Goal: Information Seeking & Learning: Learn about a topic

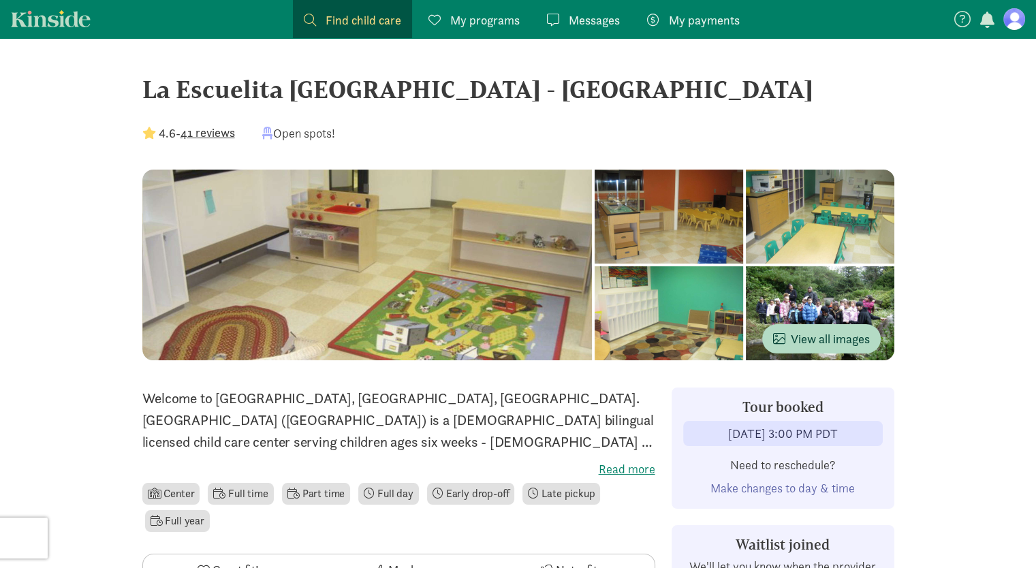
scroll to position [176, 0]
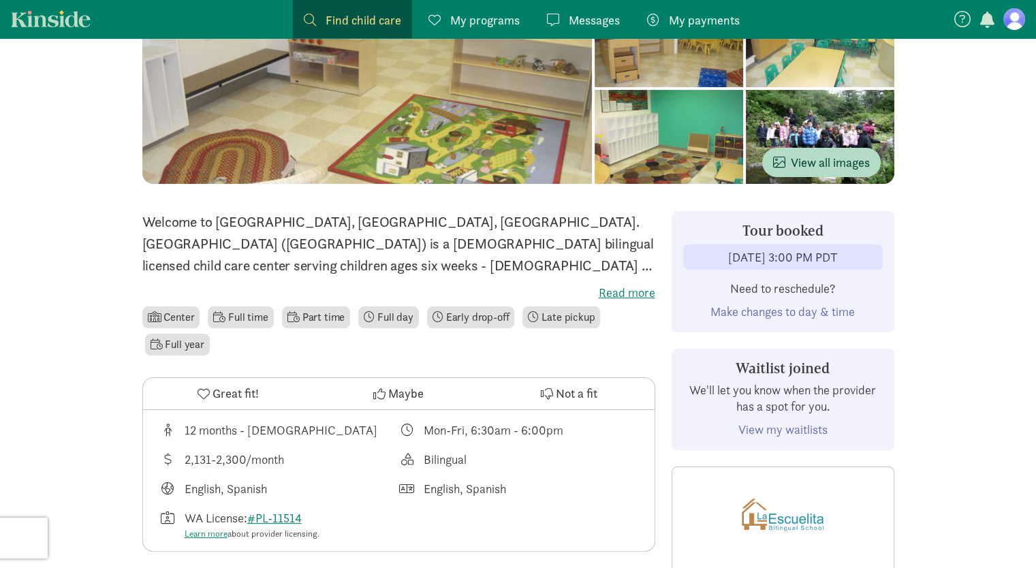
click at [783, 429] on link "View my waitlists" at bounding box center [782, 430] width 89 height 16
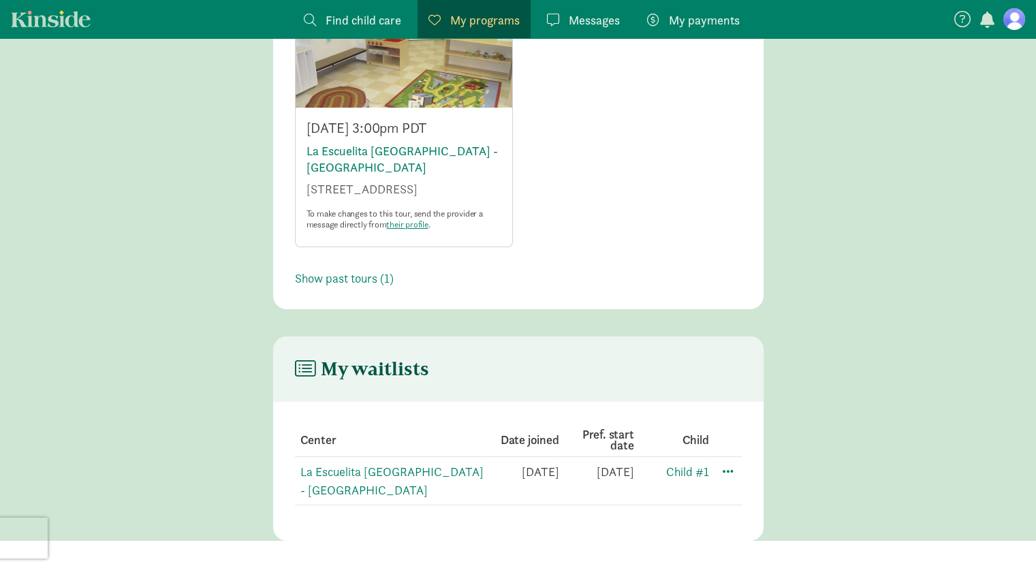
scroll to position [113, 0]
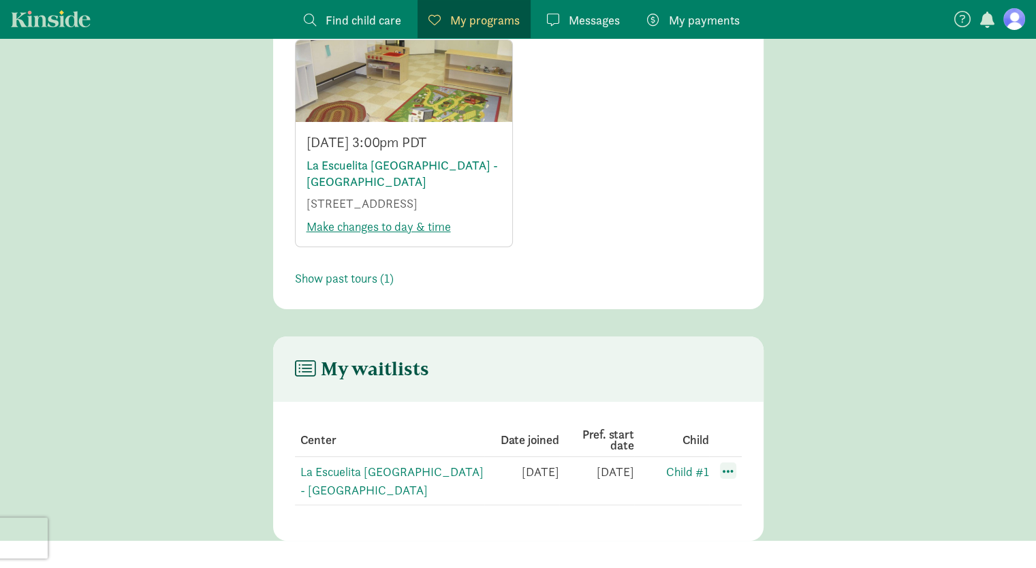
click at [722, 473] on span at bounding box center [728, 470] width 16 height 16
click at [729, 489] on div "Edit preferences" at bounding box center [775, 500] width 123 height 29
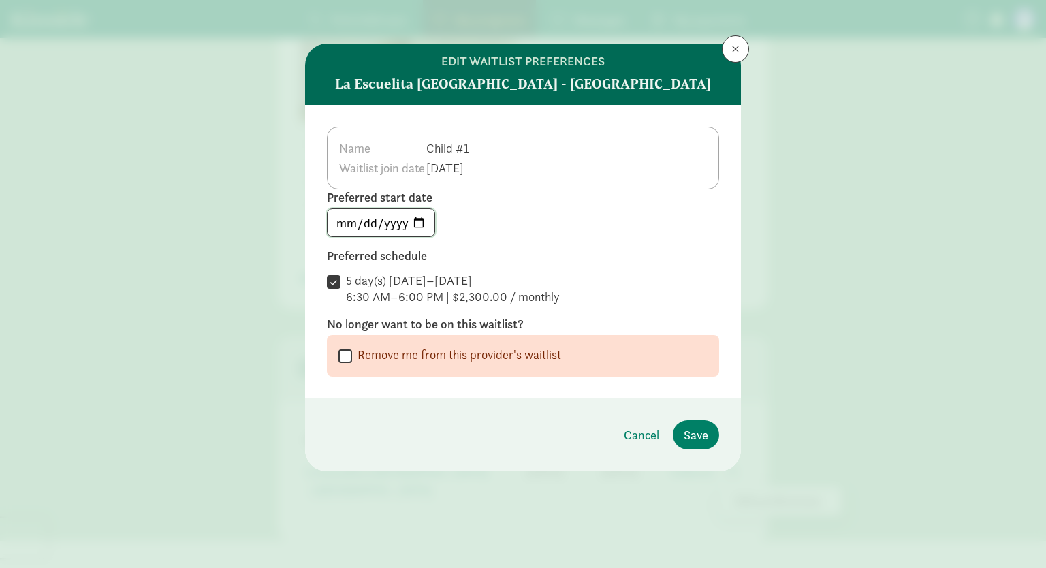
click at [418, 228] on input "2026-01-09" at bounding box center [381, 222] width 107 height 27
type input "2026-09-01"
click at [497, 229] on div "2026-09-01" at bounding box center [523, 222] width 392 height 29
click at [694, 432] on span "Save" at bounding box center [696, 435] width 25 height 18
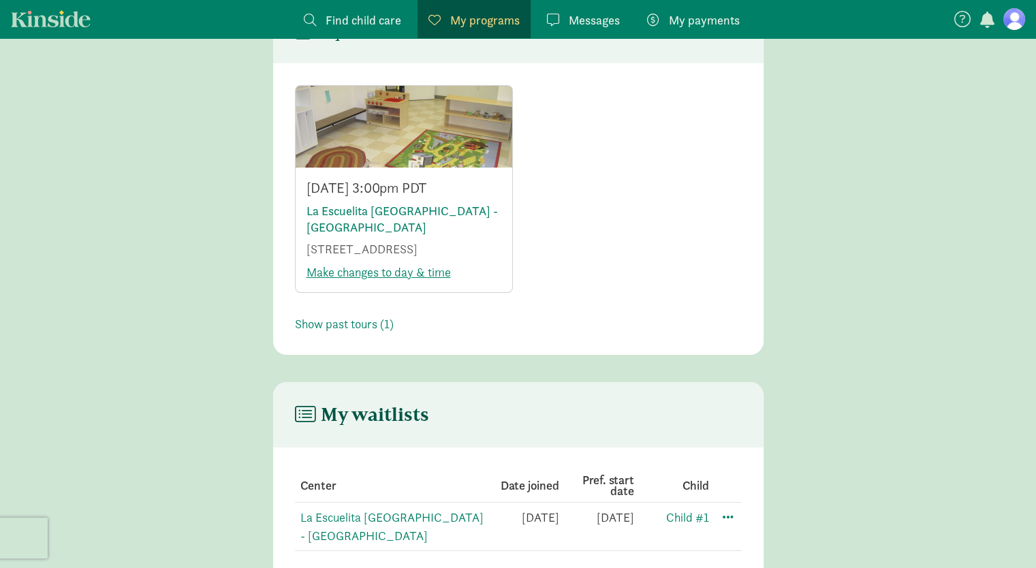
scroll to position [0, 0]
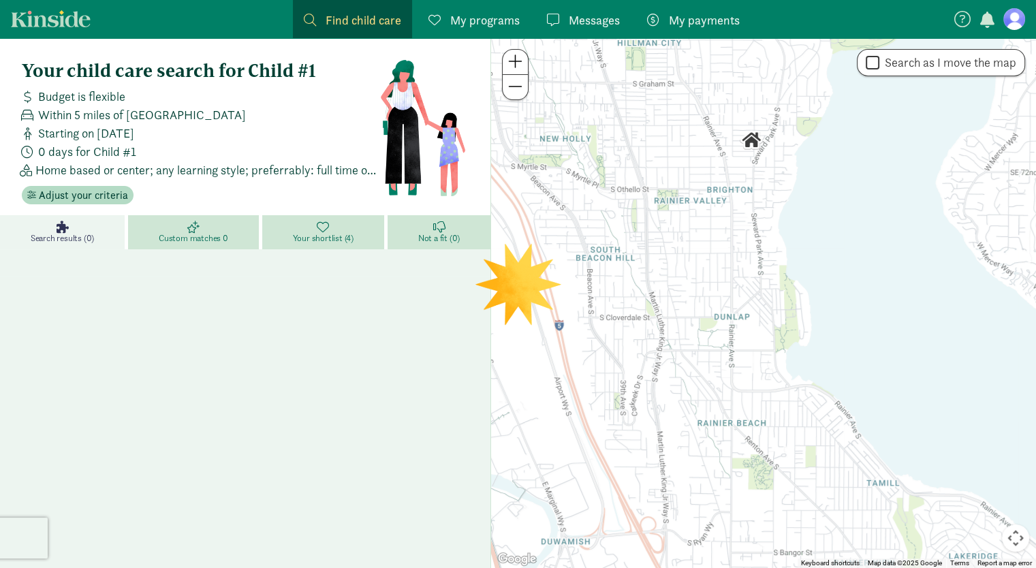
drag, startPoint x: 721, startPoint y: 238, endPoint x: 710, endPoint y: 60, distance: 178.1
click at [710, 60] on div at bounding box center [763, 303] width 545 height 530
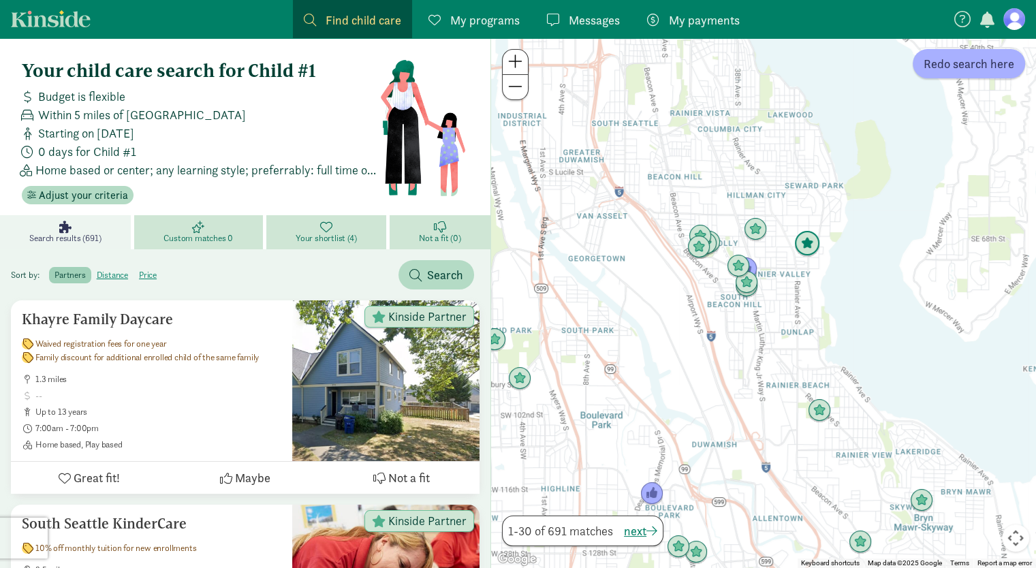
click at [810, 243] on img "Click to see details" at bounding box center [807, 244] width 26 height 26
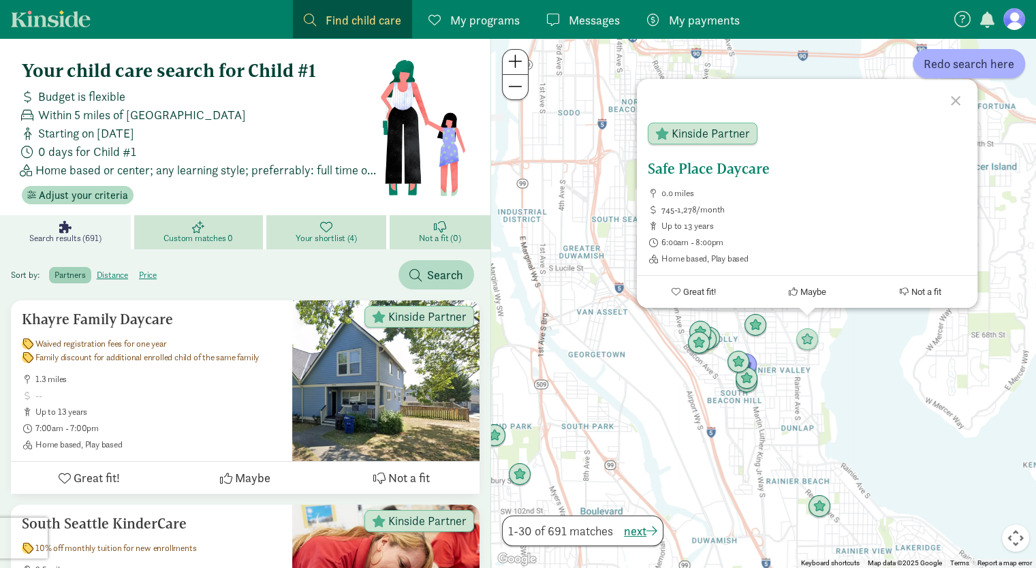
drag, startPoint x: 752, startPoint y: 169, endPoint x: 730, endPoint y: 164, distance: 22.3
click at [730, 164] on h5 "Safe Place Daycare" at bounding box center [807, 169] width 319 height 16
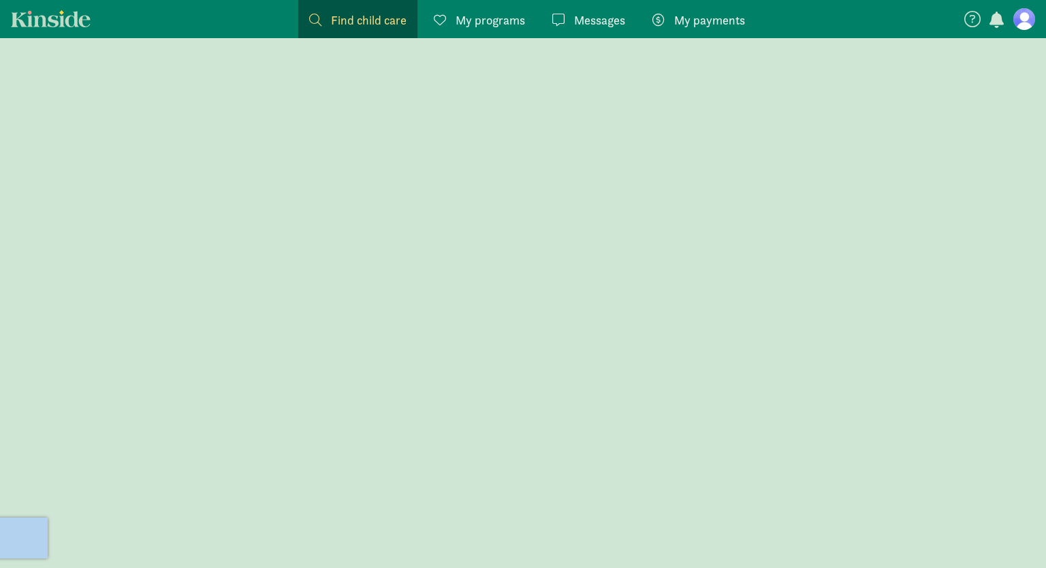
click at [730, 164] on div at bounding box center [523, 303] width 1046 height 530
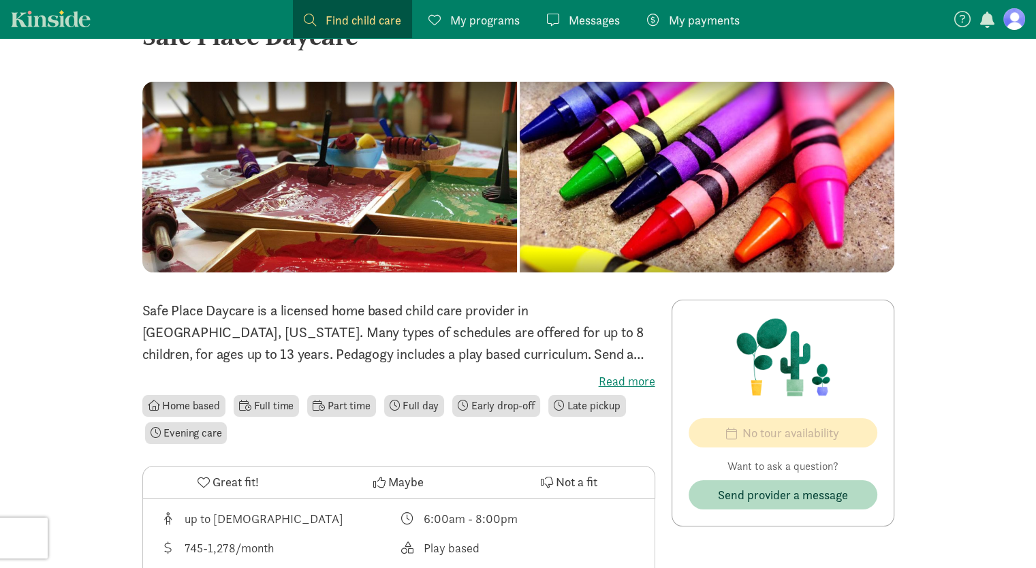
scroll to position [37, 0]
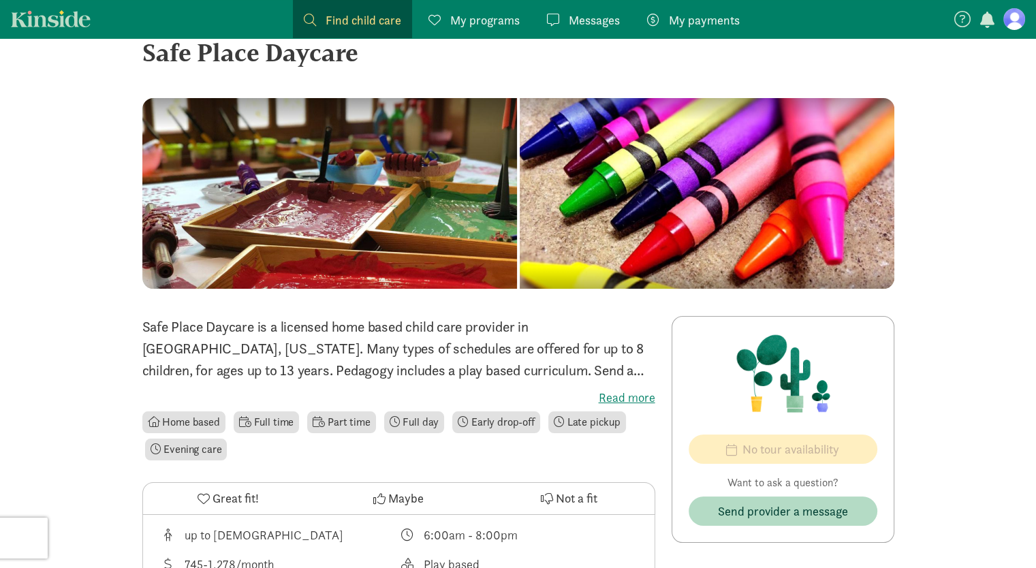
click at [605, 390] on label "Read more" at bounding box center [398, 398] width 513 height 16
click at [0, 0] on input "Read more" at bounding box center [0, 0] width 0 height 0
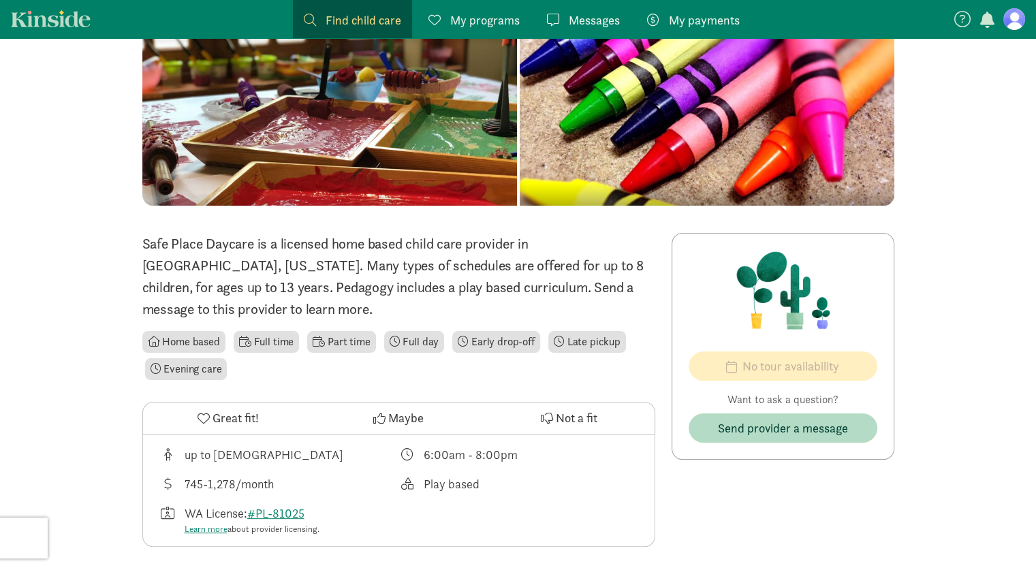
scroll to position [119, 0]
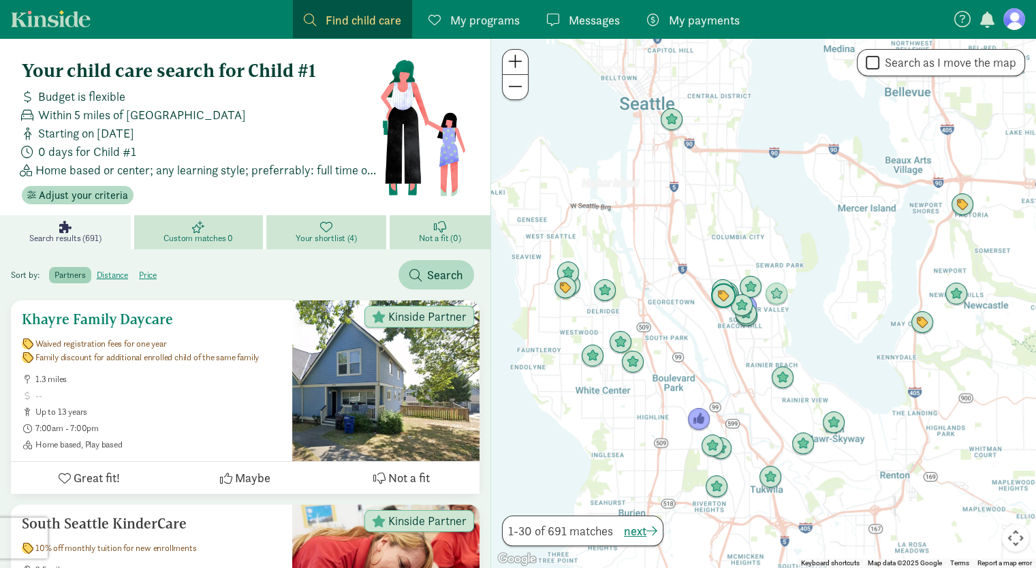
click at [442, 403] on div at bounding box center [385, 380] width 187 height 161
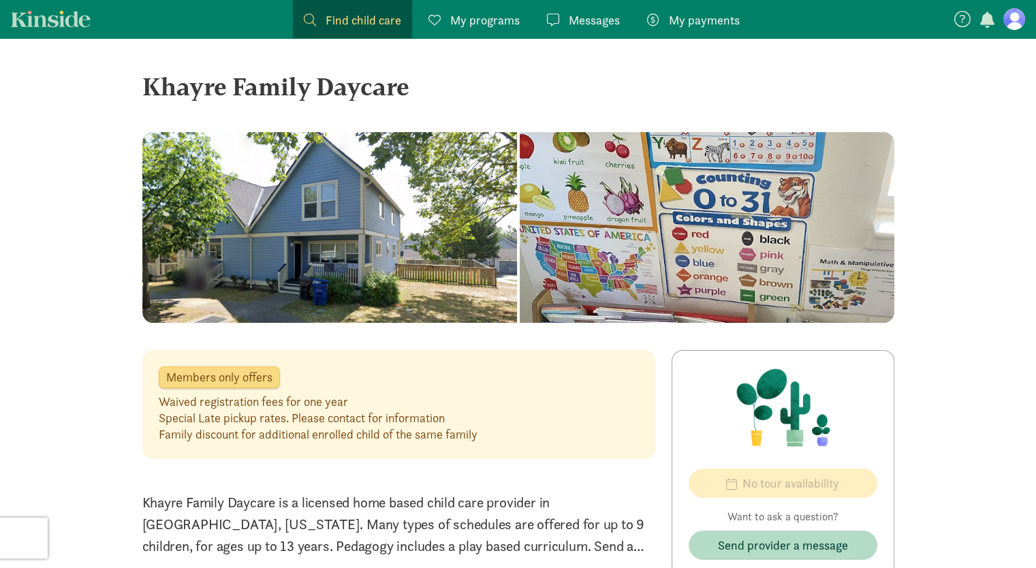
scroll to position [4, 0]
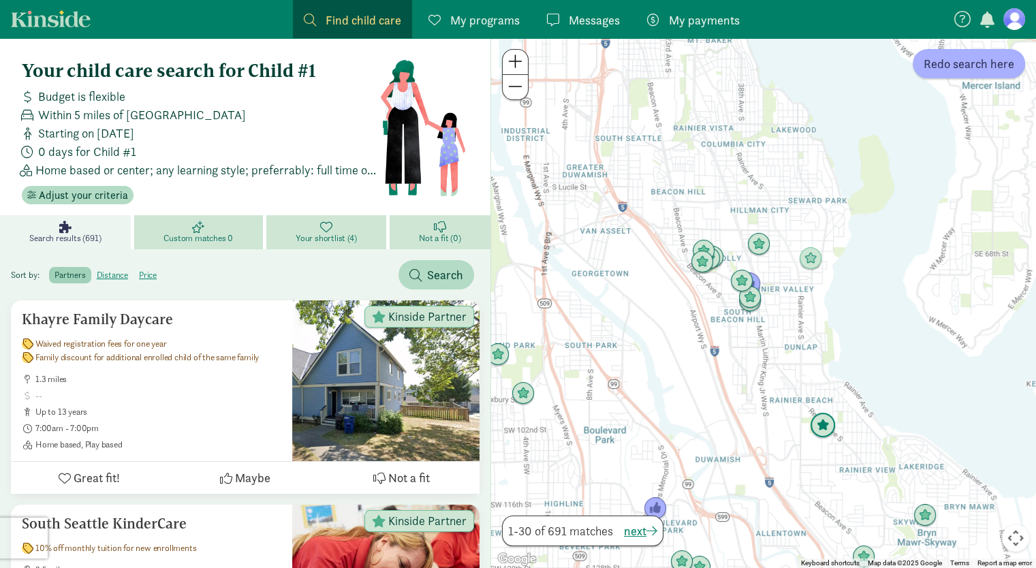
click at [818, 432] on img "Click to see details" at bounding box center [823, 426] width 26 height 26
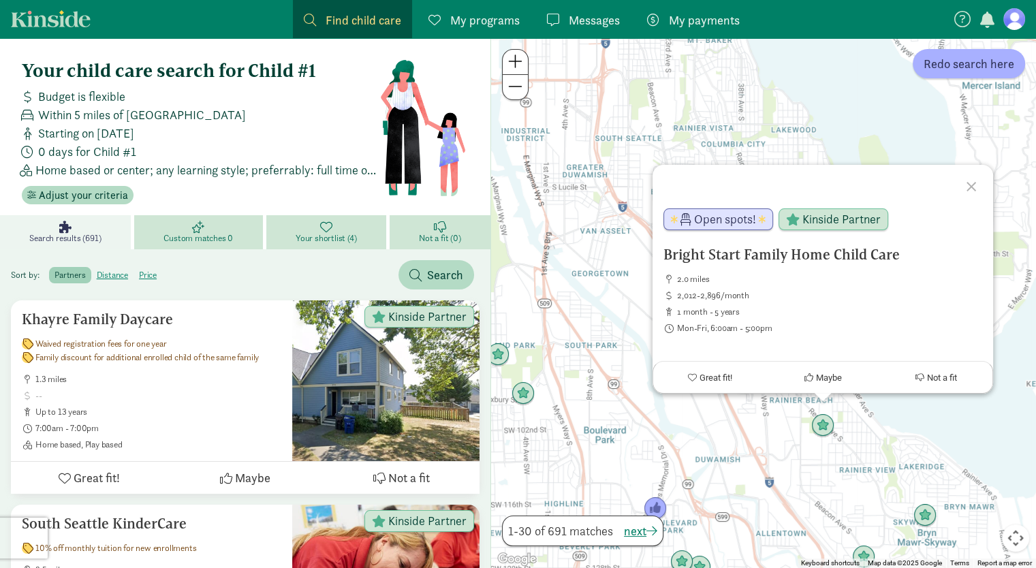
click at [860, 482] on div "Bright Start Family Home Child Care 2.0 miles 2,012-2,896/month 1 month - 5 yea…" at bounding box center [763, 303] width 545 height 530
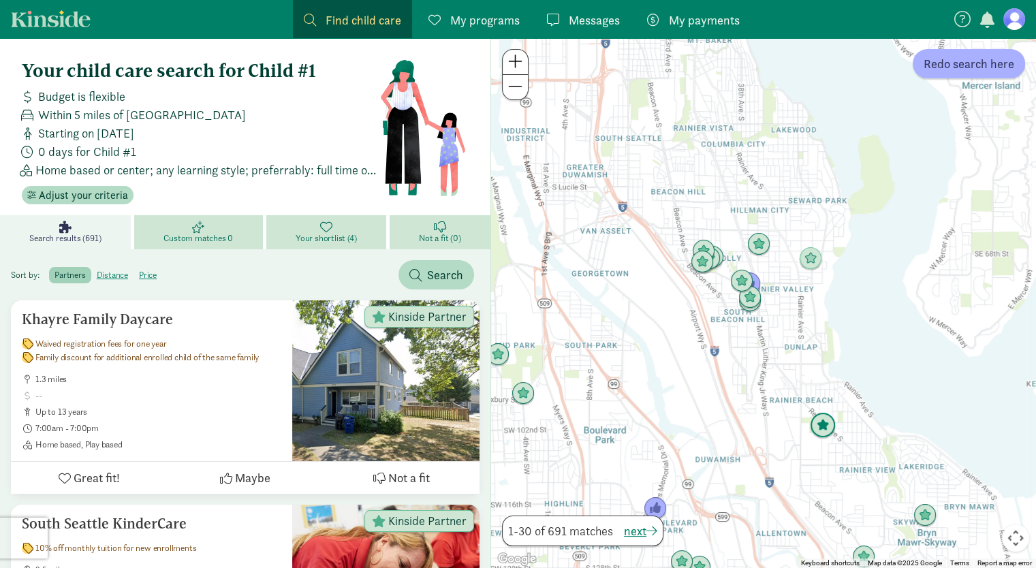
click at [828, 425] on img "Click to see details" at bounding box center [823, 426] width 26 height 26
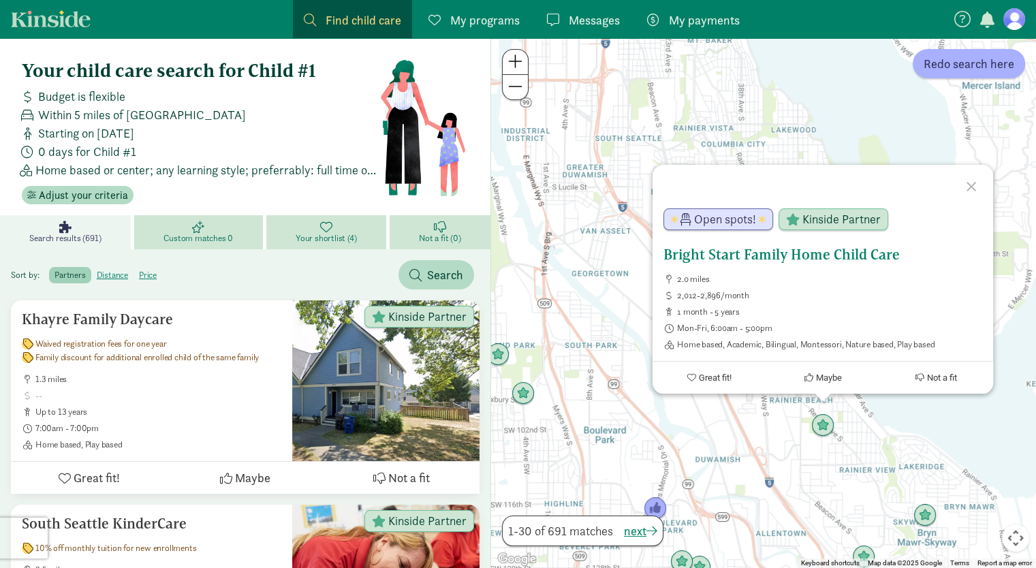
click at [802, 319] on ul "2.0 miles 2,012-2,896/month 1 month - 5 years Mon-Fri, 6:00am - 5:00pm Home bas…" at bounding box center [822, 312] width 319 height 76
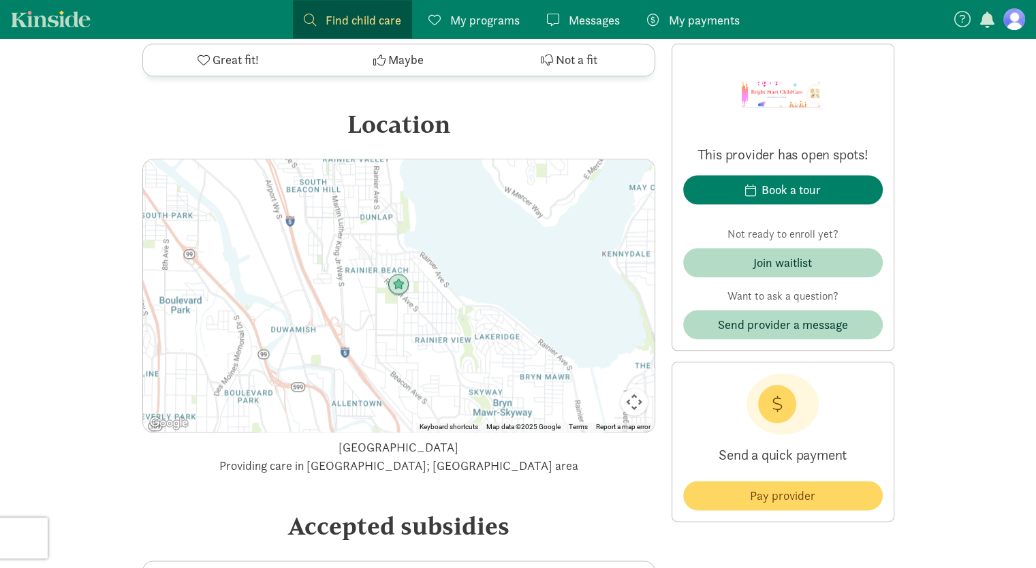
scroll to position [1667, 0]
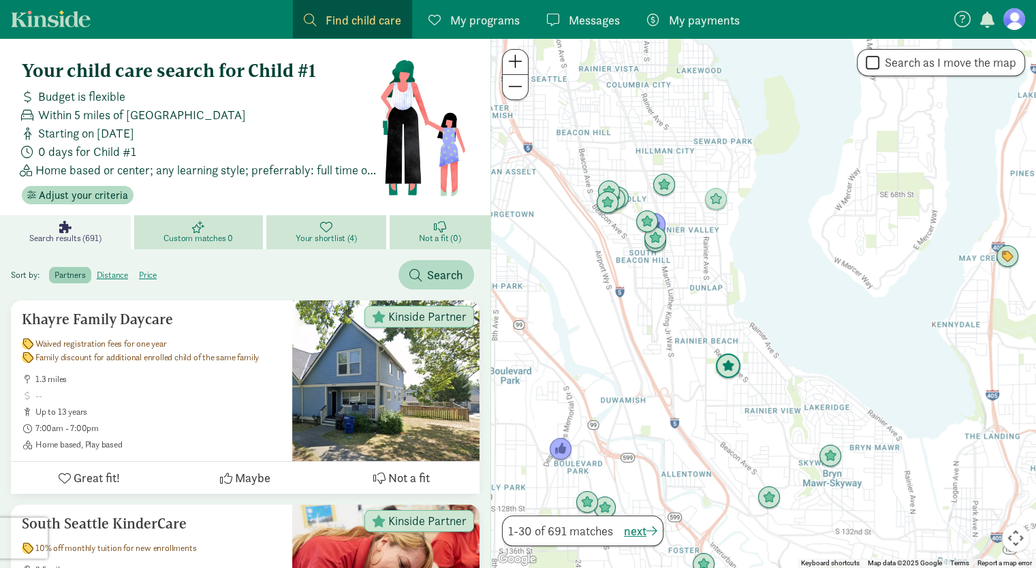
click at [733, 366] on img "Click to see details" at bounding box center [728, 366] width 26 height 26
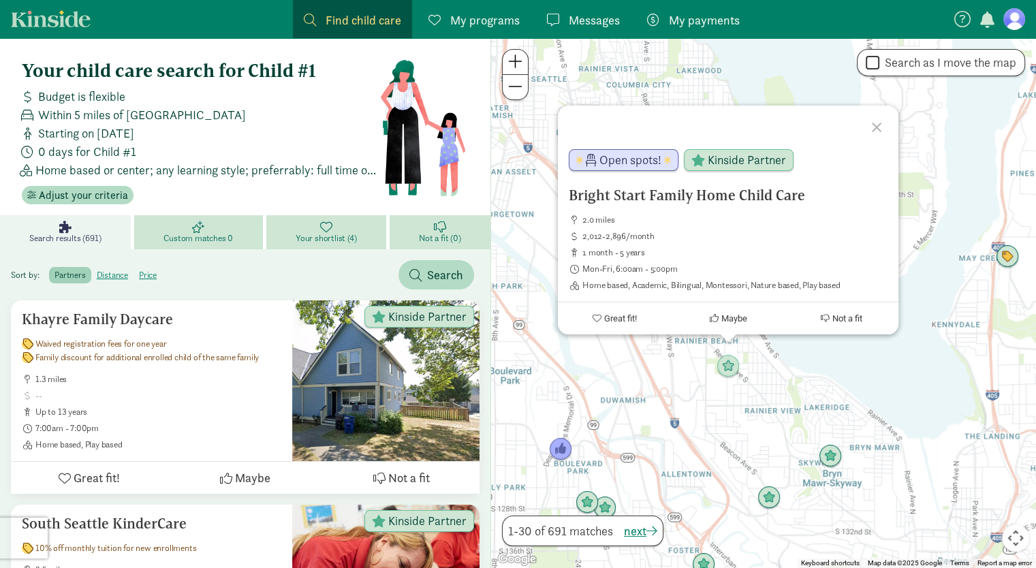
click at [699, 365] on div "Bright Start Family Home Child Care 2.0 miles 2,012-2,896/month 1 month - 5 yea…" at bounding box center [763, 303] width 545 height 530
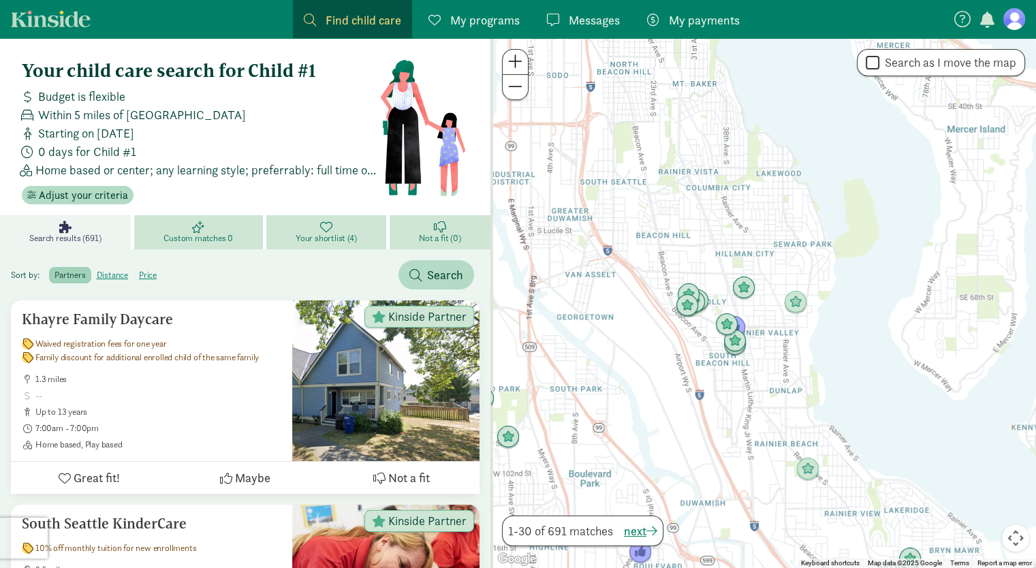
drag, startPoint x: 699, startPoint y: 365, endPoint x: 779, endPoint y: 471, distance: 132.7
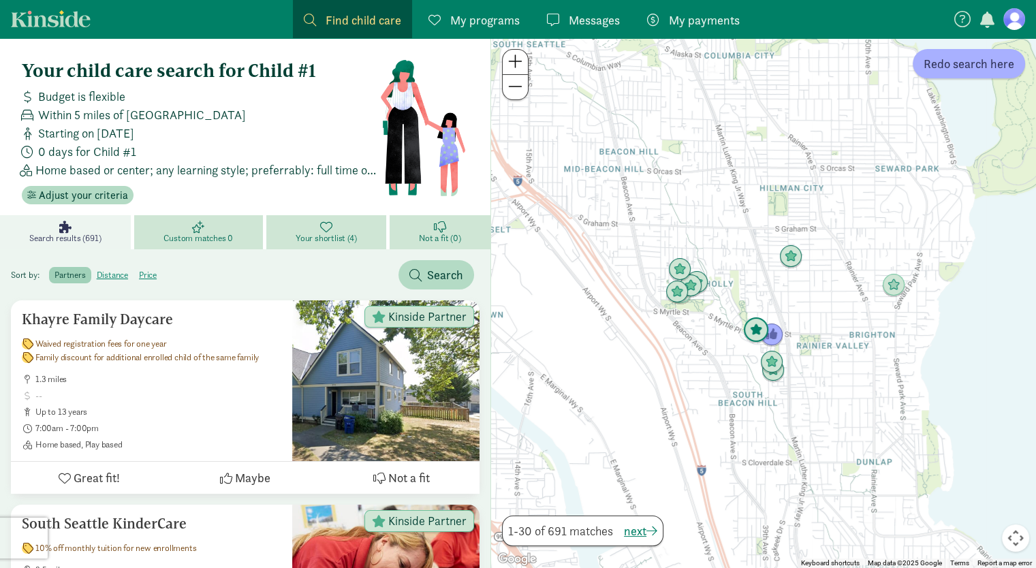
click at [757, 332] on img "Click to see details" at bounding box center [756, 330] width 26 height 26
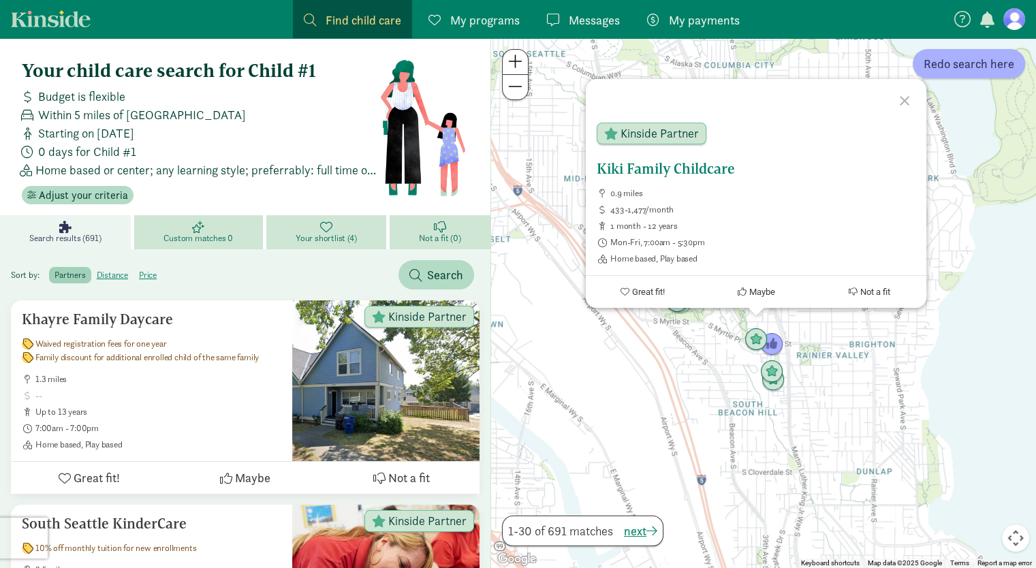
drag, startPoint x: 695, startPoint y: 170, endPoint x: 643, endPoint y: 176, distance: 52.2
click at [643, 176] on h5 "Kiki Family Childcare" at bounding box center [756, 169] width 319 height 16
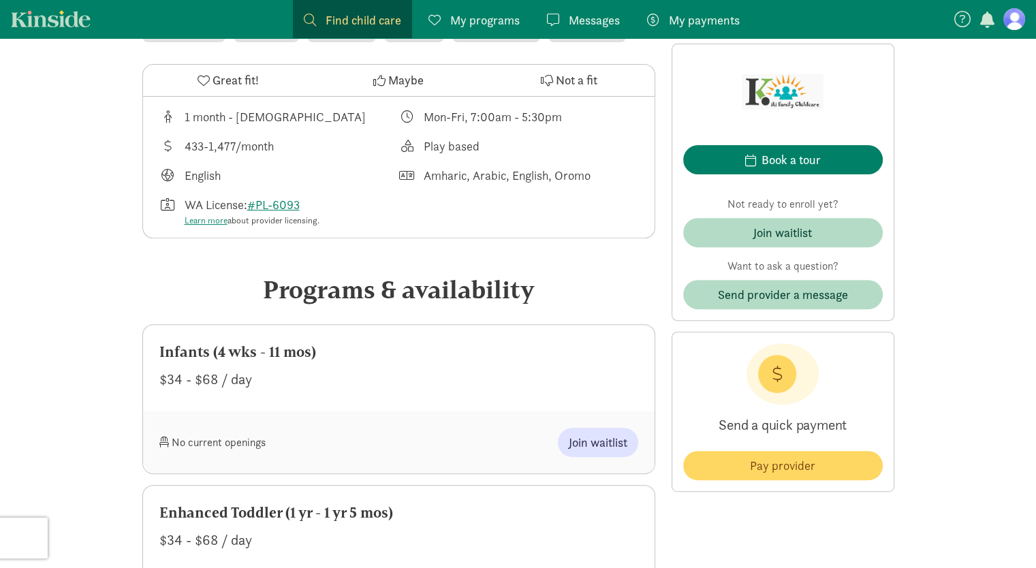
scroll to position [460, 0]
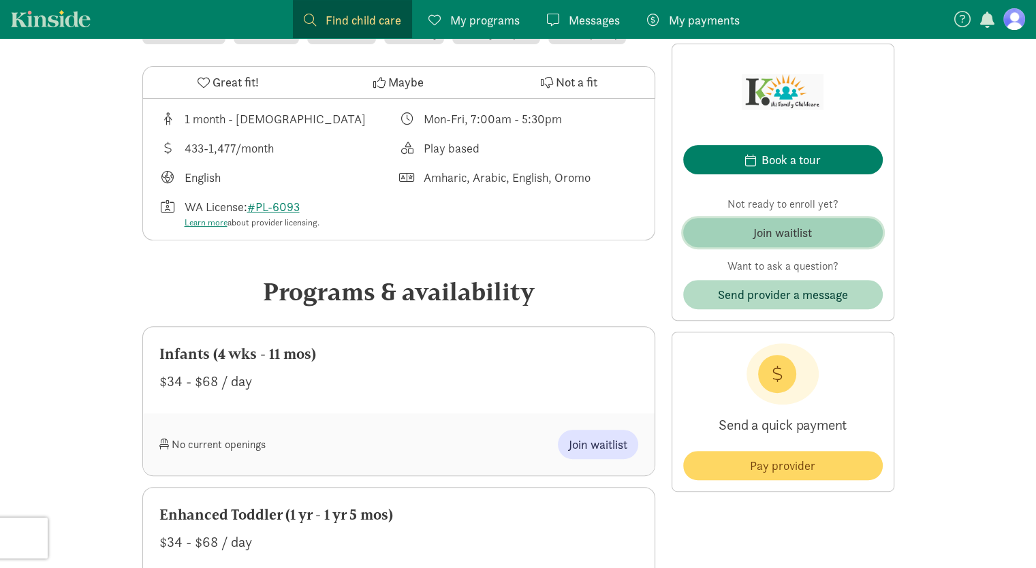
click at [733, 246] on button "Join waitlist" at bounding box center [783, 232] width 200 height 29
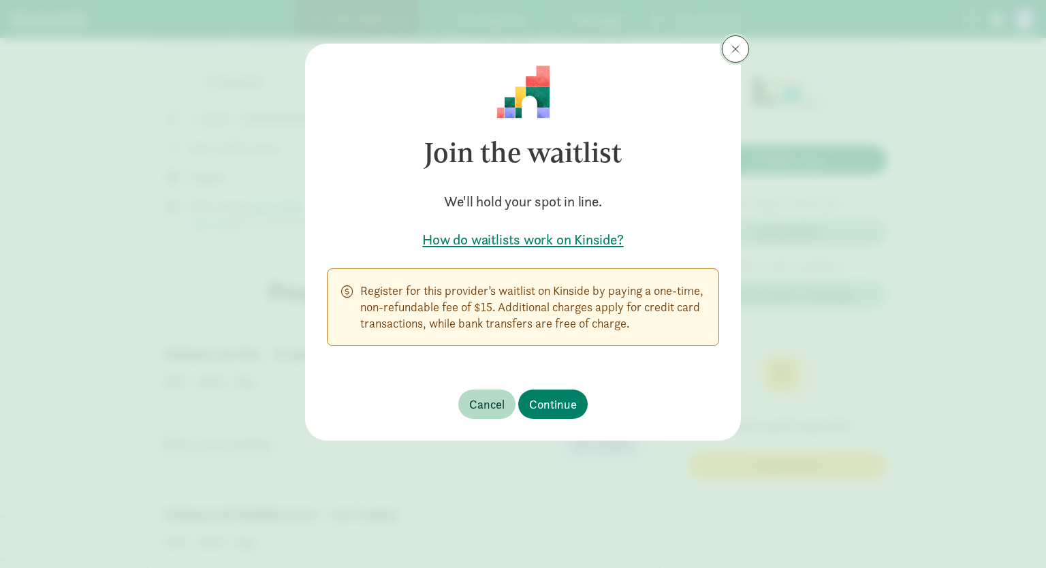
click at [735, 49] on span at bounding box center [735, 49] width 8 height 11
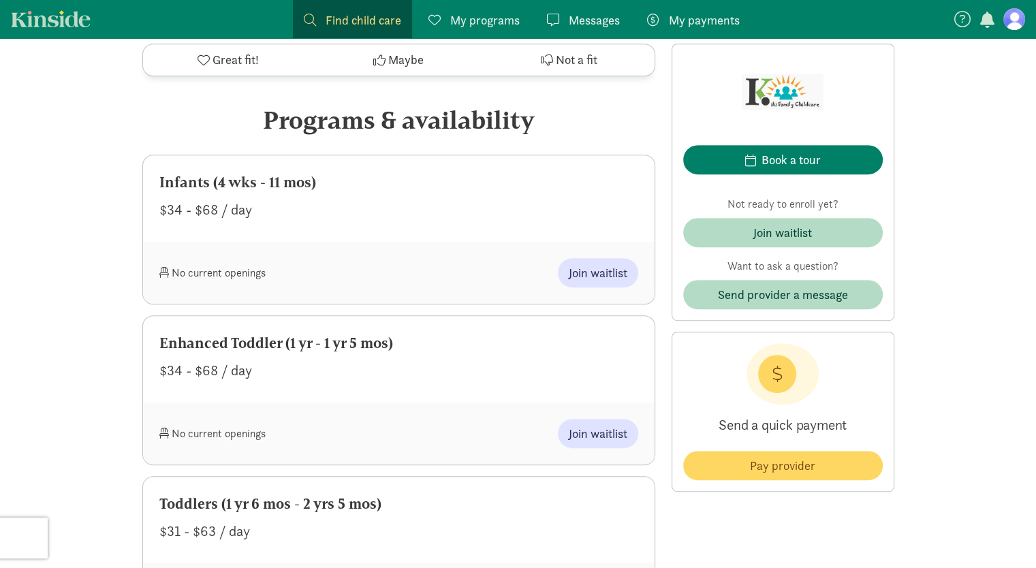
scroll to position [514, 0]
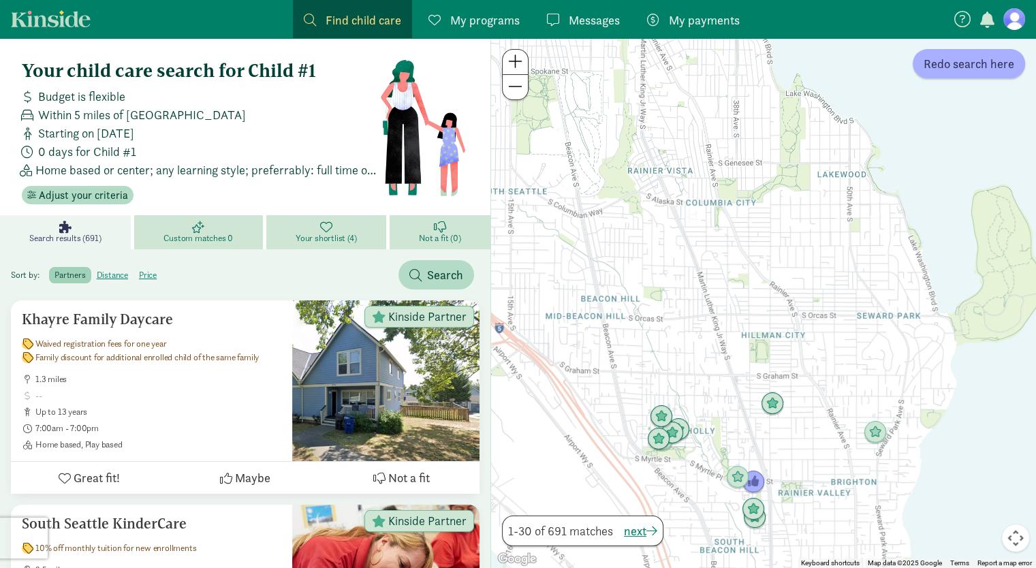
drag, startPoint x: 817, startPoint y: 358, endPoint x: 815, endPoint y: 535, distance: 177.8
click at [815, 535] on div at bounding box center [763, 303] width 545 height 530
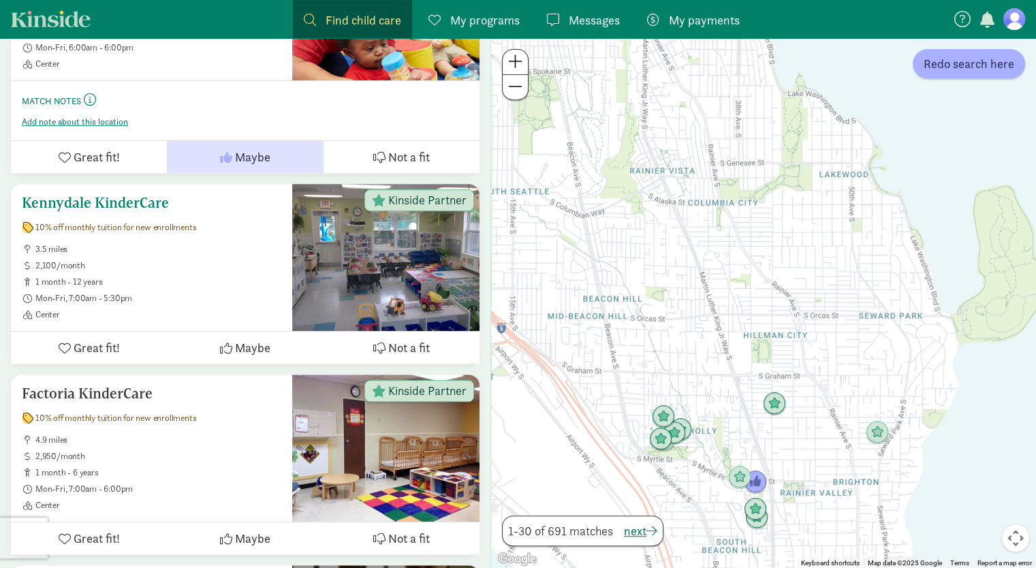
scroll to position [569, 0]
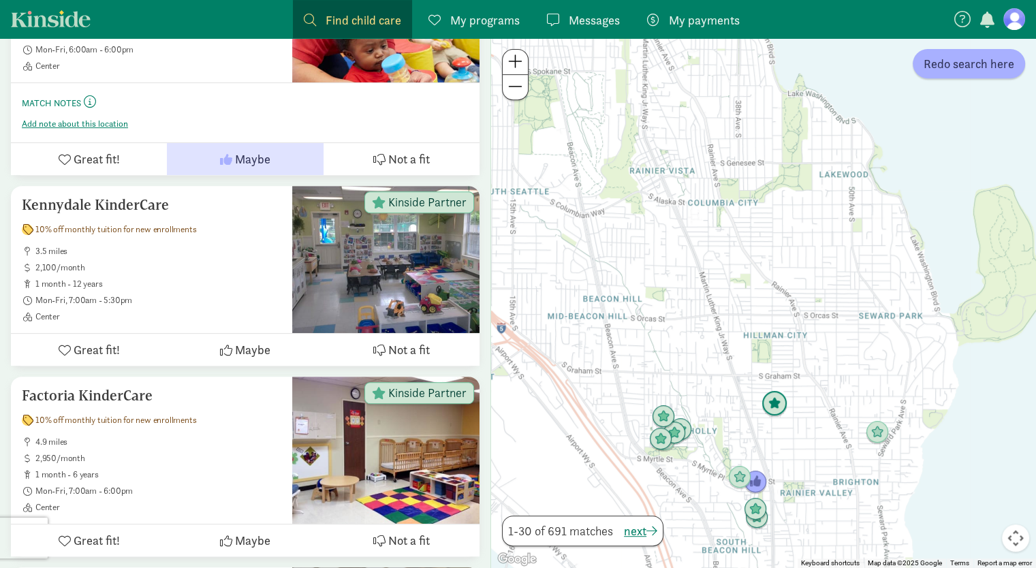
click at [776, 409] on img "Click to see details" at bounding box center [774, 404] width 26 height 26
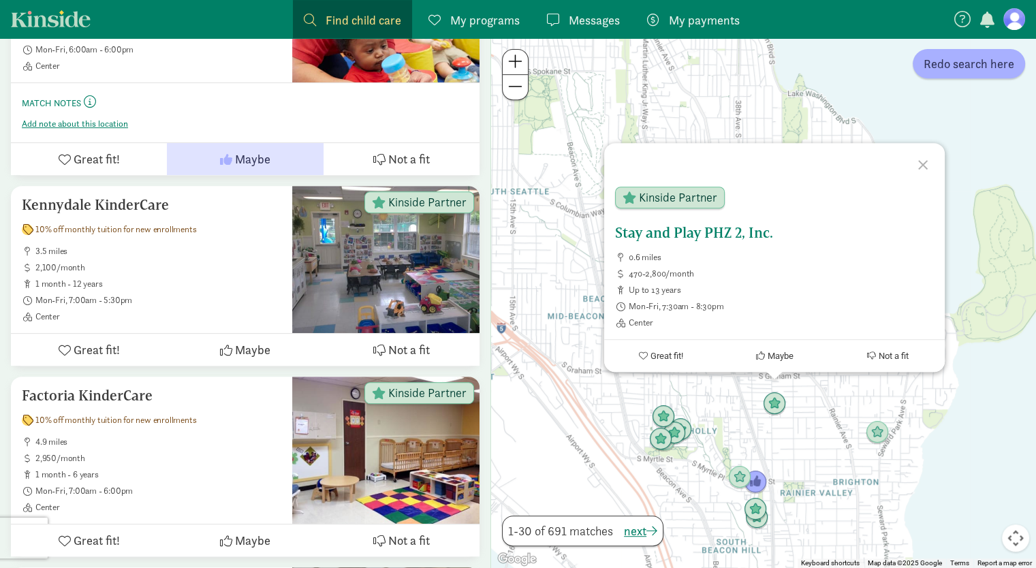
click at [703, 227] on h5 "Stay and Play PHZ 2, Inc." at bounding box center [774, 233] width 319 height 16
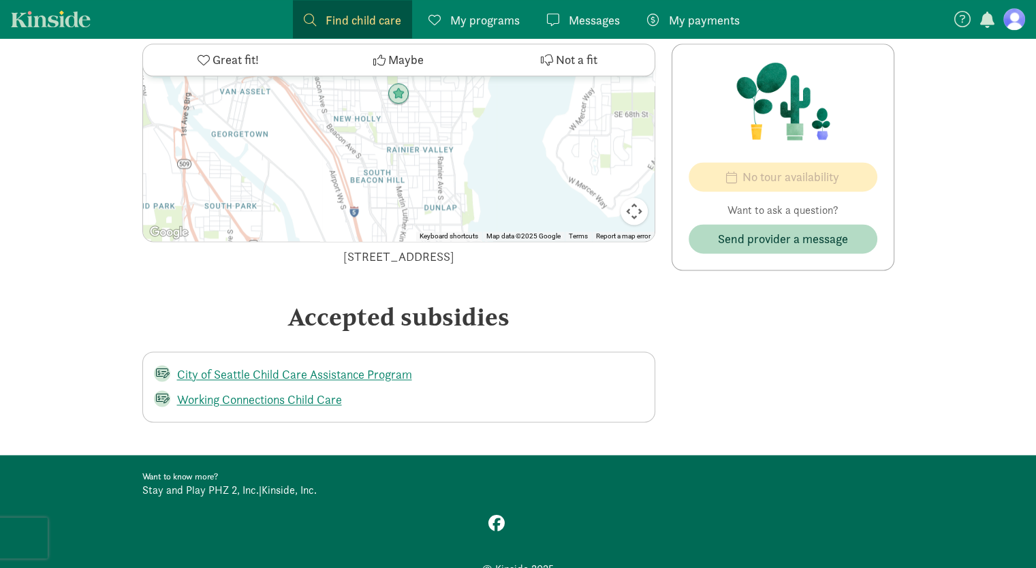
scroll to position [1862, 0]
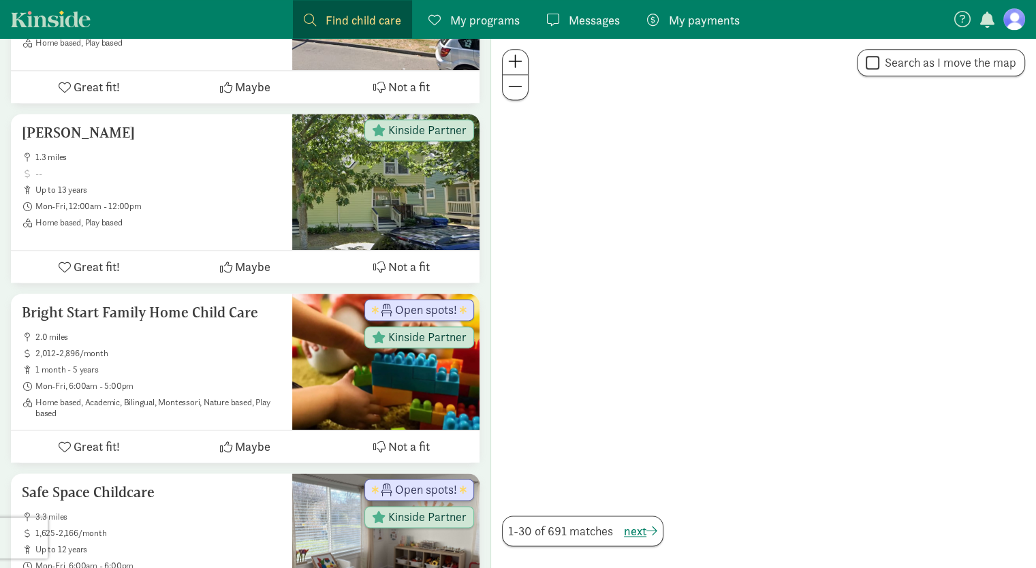
scroll to position [569, 0]
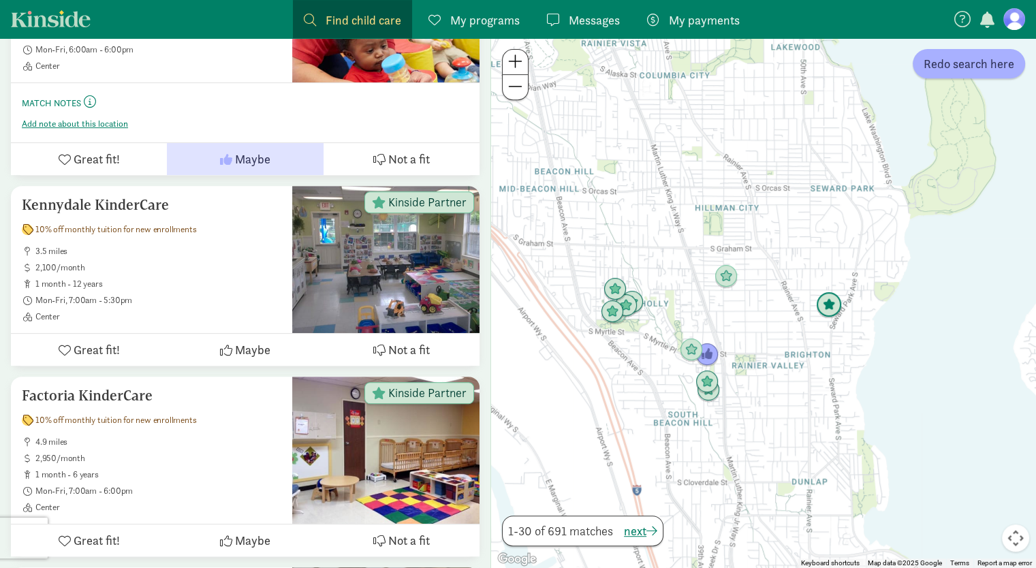
click at [825, 307] on img "Click to see details" at bounding box center [829, 305] width 26 height 26
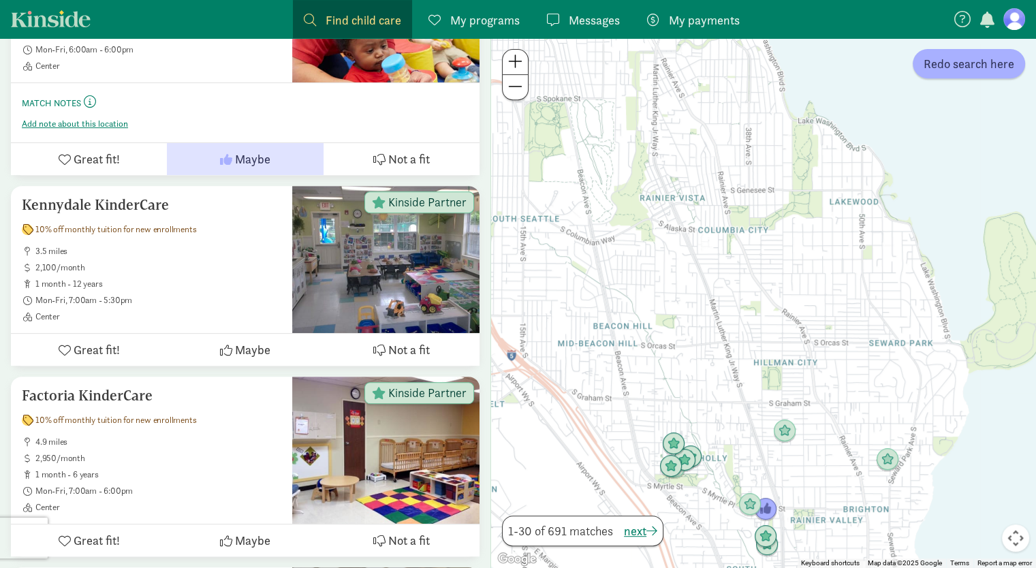
drag, startPoint x: 799, startPoint y: 355, endPoint x: 862, endPoint y: 476, distance: 136.5
click at [862, 476] on div "To navigate, press the arrow keys." at bounding box center [763, 303] width 545 height 530
click at [691, 467] on img "Click to see details" at bounding box center [685, 460] width 26 height 26
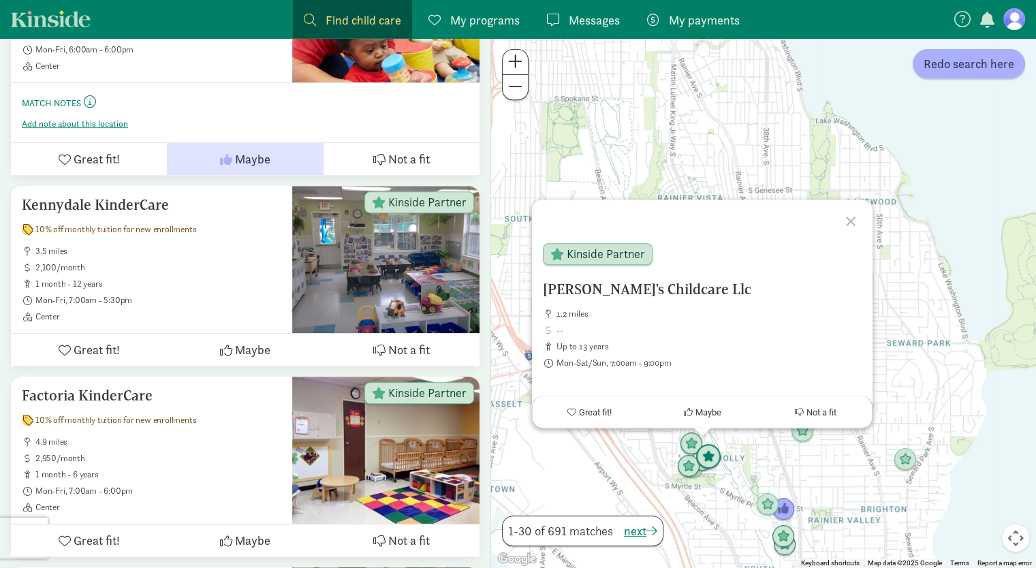
click at [716, 453] on img "Click to see details" at bounding box center [708, 457] width 26 height 26
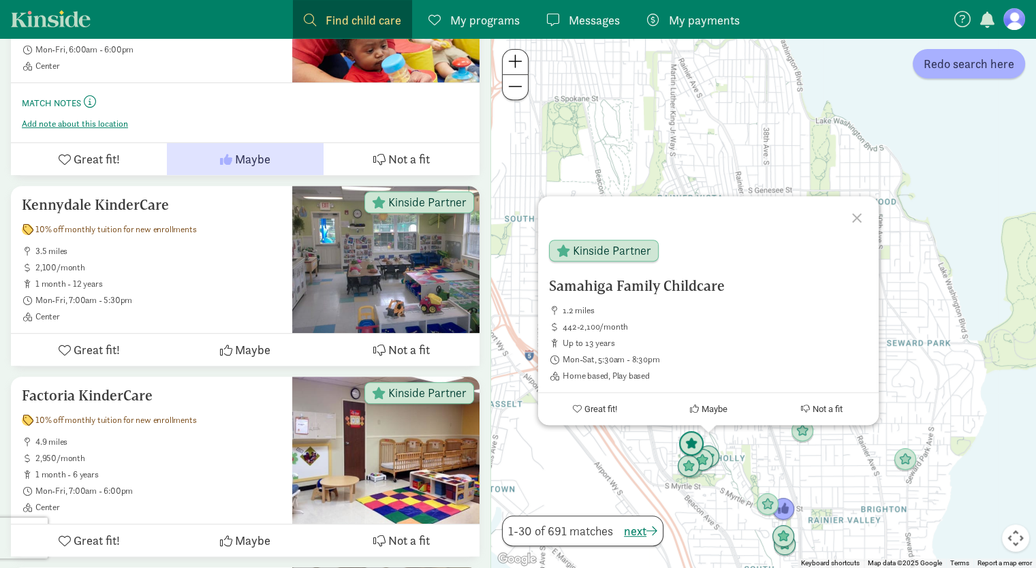
click at [693, 439] on img "Click to see details" at bounding box center [691, 444] width 26 height 26
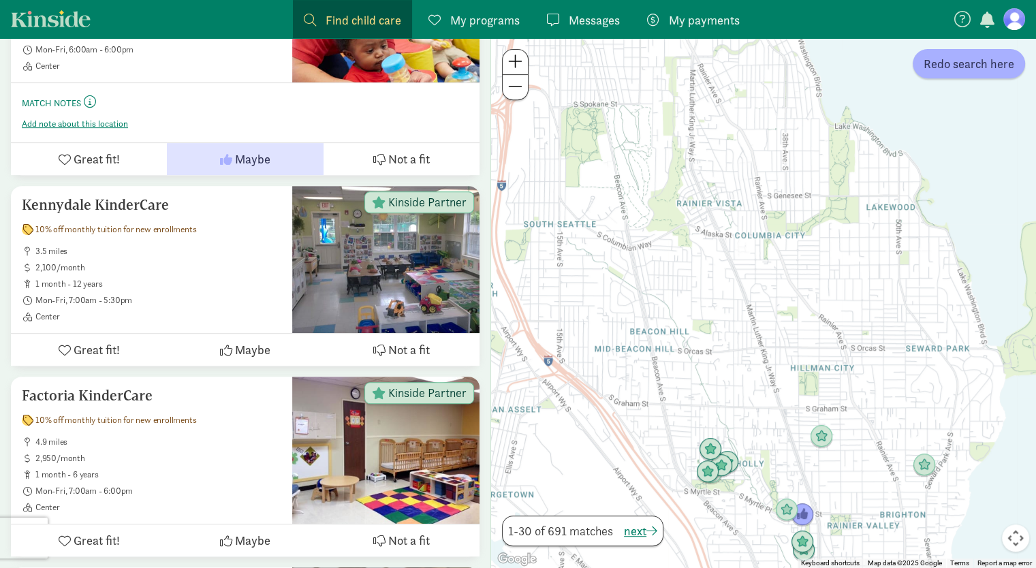
drag, startPoint x: 682, startPoint y: 462, endPoint x: 692, endPoint y: 469, distance: 12.3
click at [692, 469] on div "To navigate, press the arrow keys." at bounding box center [763, 303] width 545 height 530
click at [707, 473] on img "Click to see details" at bounding box center [708, 471] width 26 height 26
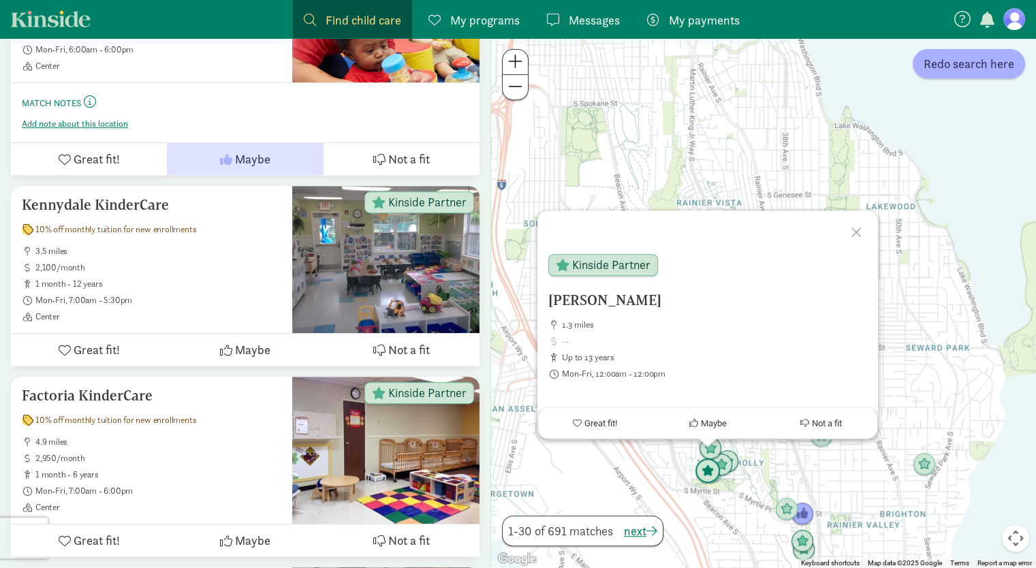
click at [720, 478] on img "Click to see details" at bounding box center [708, 471] width 26 height 26
click at [796, 532] on img "Click to see details" at bounding box center [802, 541] width 26 height 26
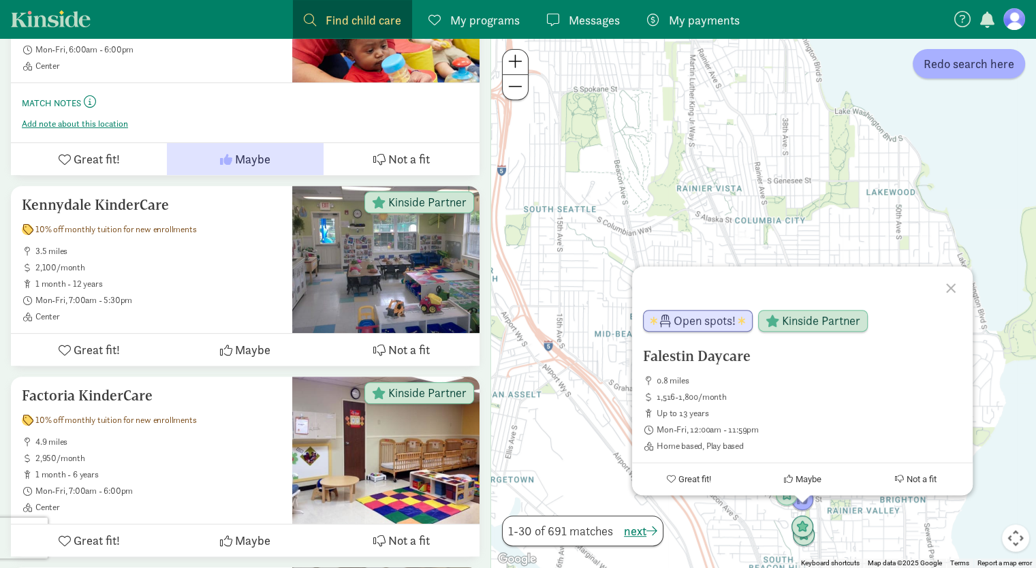
click at [763, 204] on div "To navigate, press the arrow keys. Falestin Daycare 0.8 miles 1,516-1,800/month…" at bounding box center [763, 303] width 545 height 530
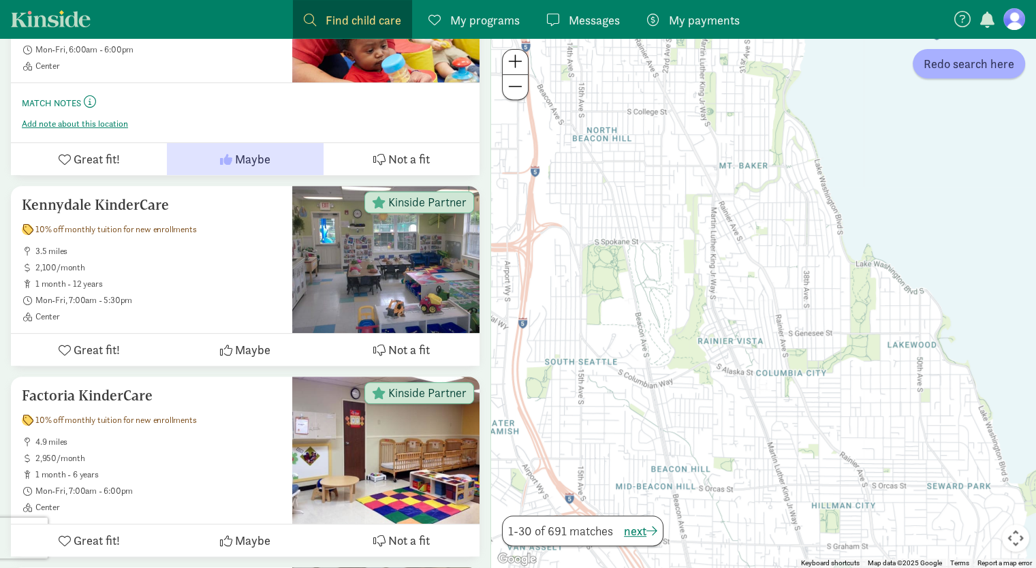
drag, startPoint x: 764, startPoint y: 206, endPoint x: 784, endPoint y: 355, distance: 150.4
click at [783, 362] on div at bounding box center [763, 303] width 545 height 530
click at [969, 72] on span "Redo search here" at bounding box center [968, 63] width 91 height 18
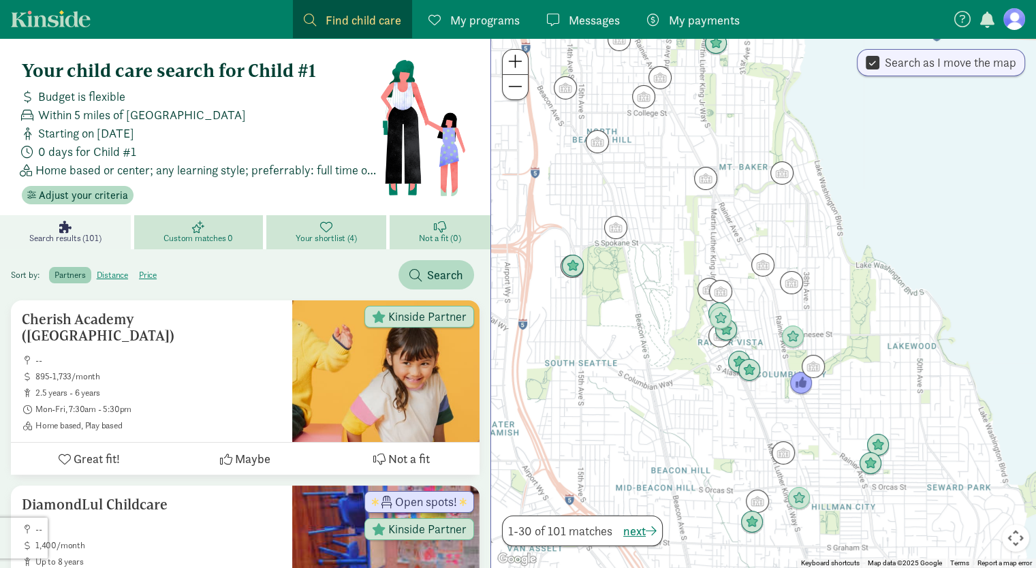
click at [899, 295] on div at bounding box center [763, 303] width 545 height 530
click at [790, 285] on img "Click to see details" at bounding box center [791, 283] width 26 height 26
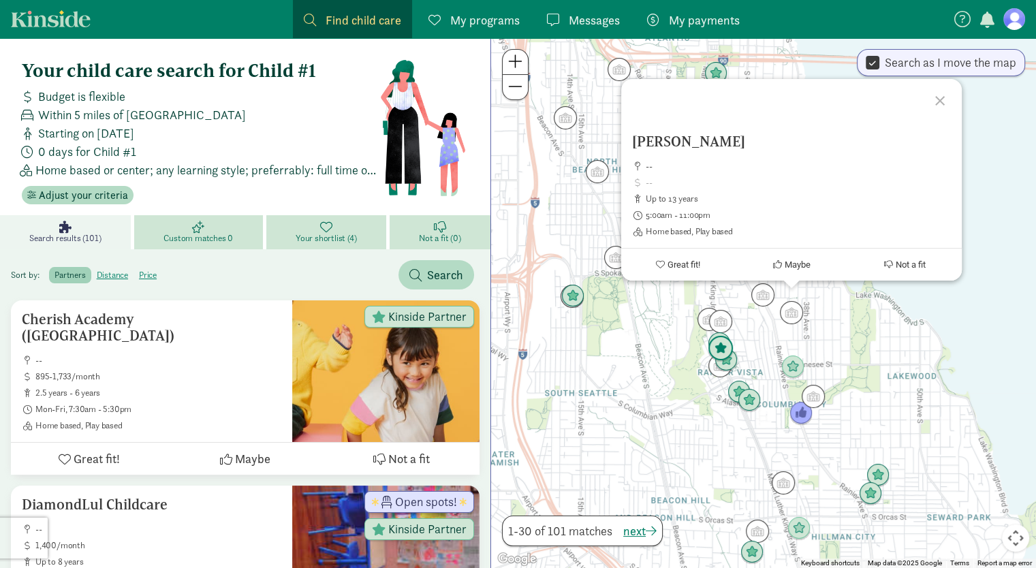
click at [725, 360] on img "Click to see details" at bounding box center [721, 349] width 26 height 26
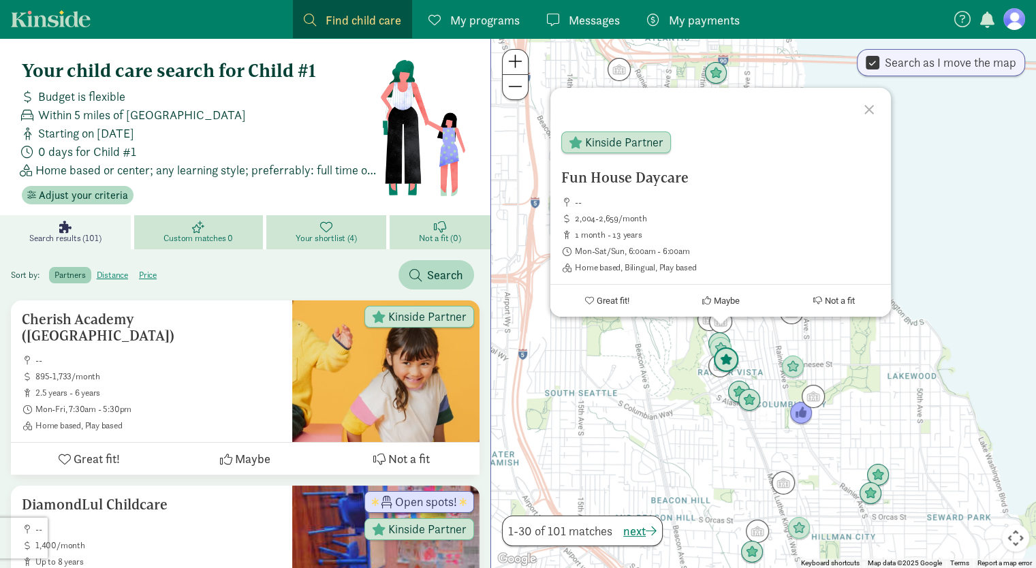
click at [729, 368] on img "Click to see details" at bounding box center [726, 360] width 26 height 26
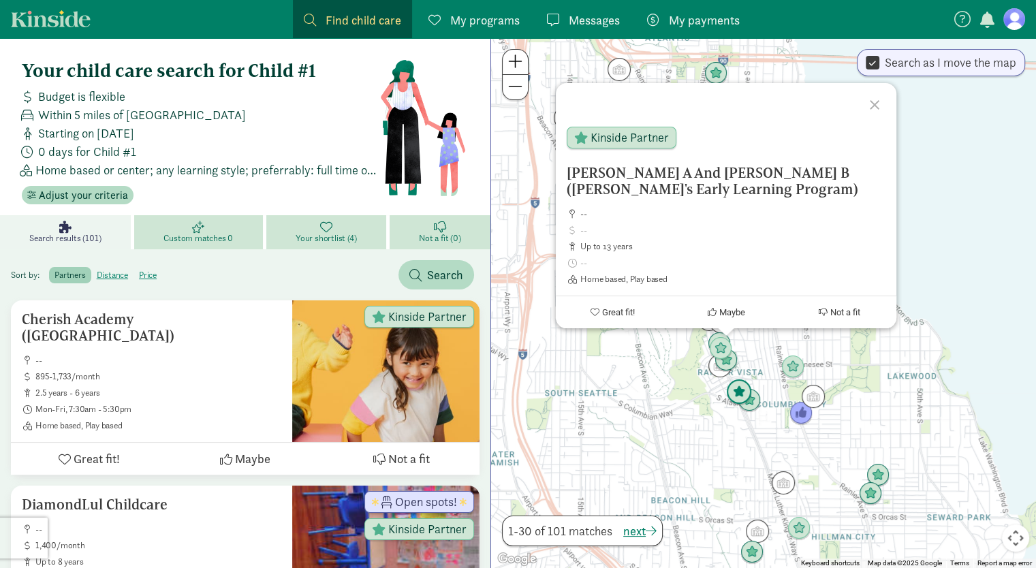
click at [738, 388] on img "Click to see details" at bounding box center [739, 392] width 26 height 26
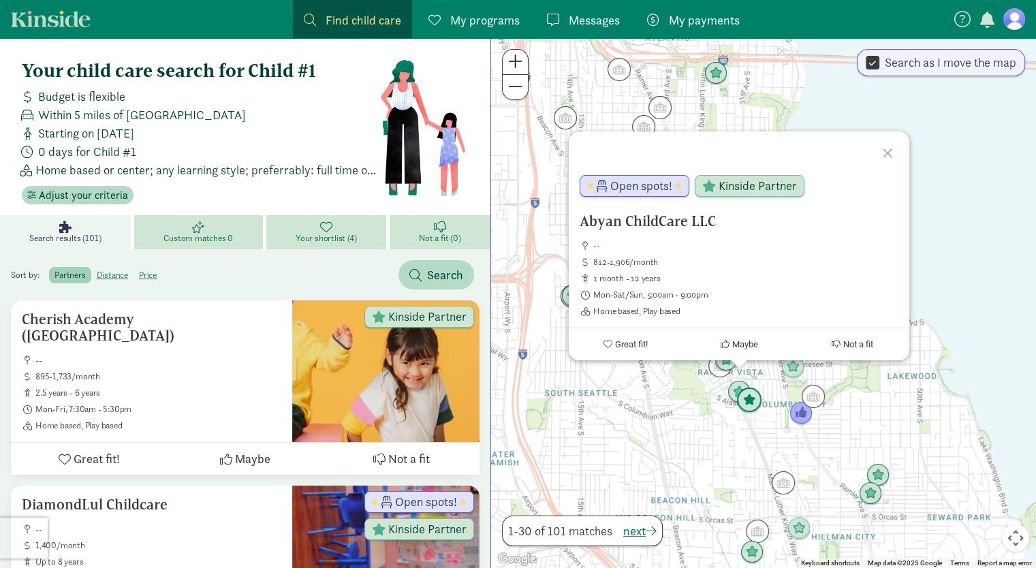
click at [756, 411] on img "Click to see details" at bounding box center [749, 401] width 26 height 26
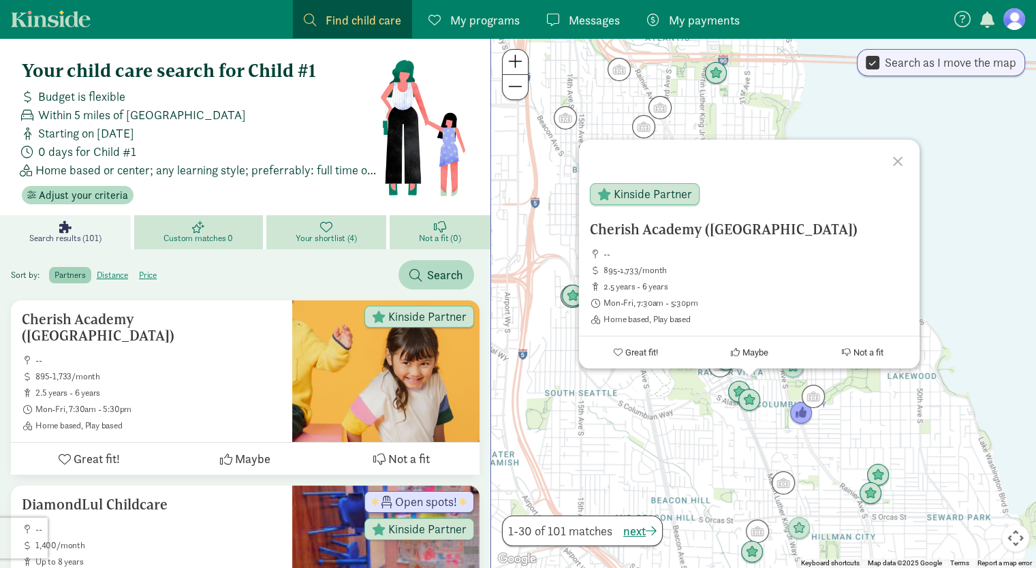
click at [776, 438] on div "Cherish Academy (Seattle) -- 895-1,733/month 2.5 years - 6 years Mon-Fri, 7:30a…" at bounding box center [763, 303] width 545 height 530
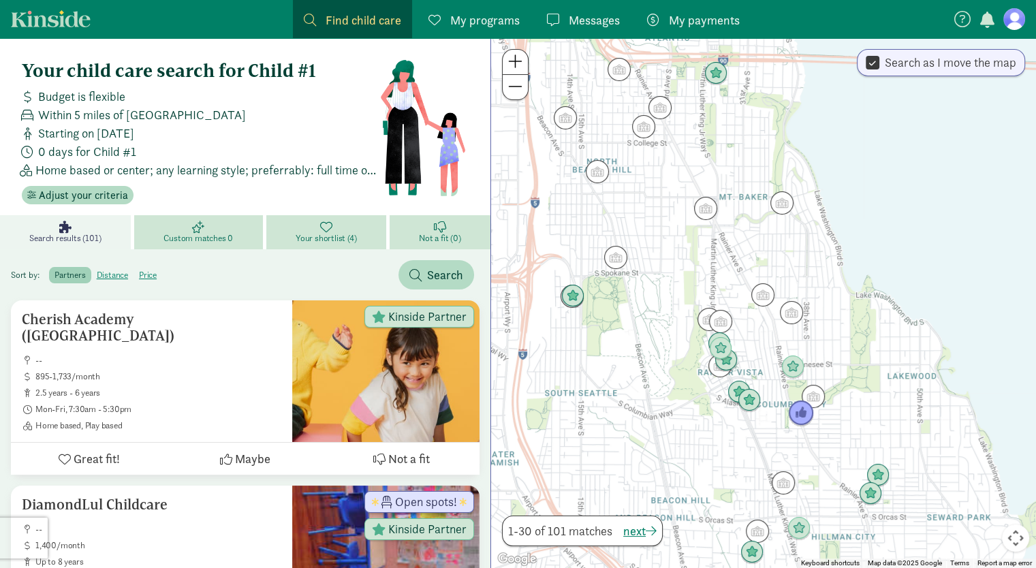
click at [804, 413] on img "Click to see details" at bounding box center [801, 413] width 26 height 26
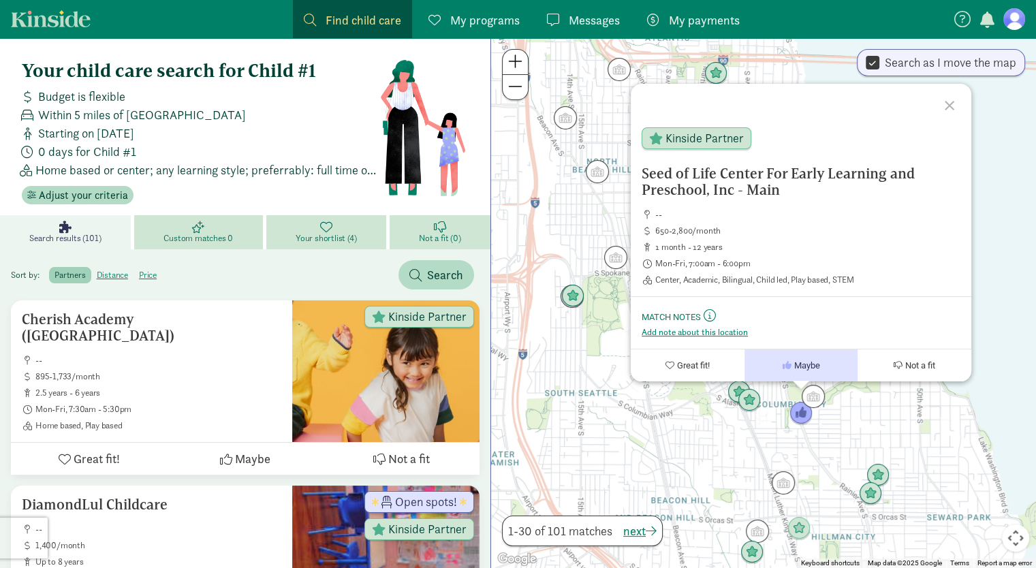
click at [842, 431] on div "Seed of Life Center For Early Learning and Preschool, Inc - Main -- 650-2,800/m…" at bounding box center [763, 303] width 545 height 530
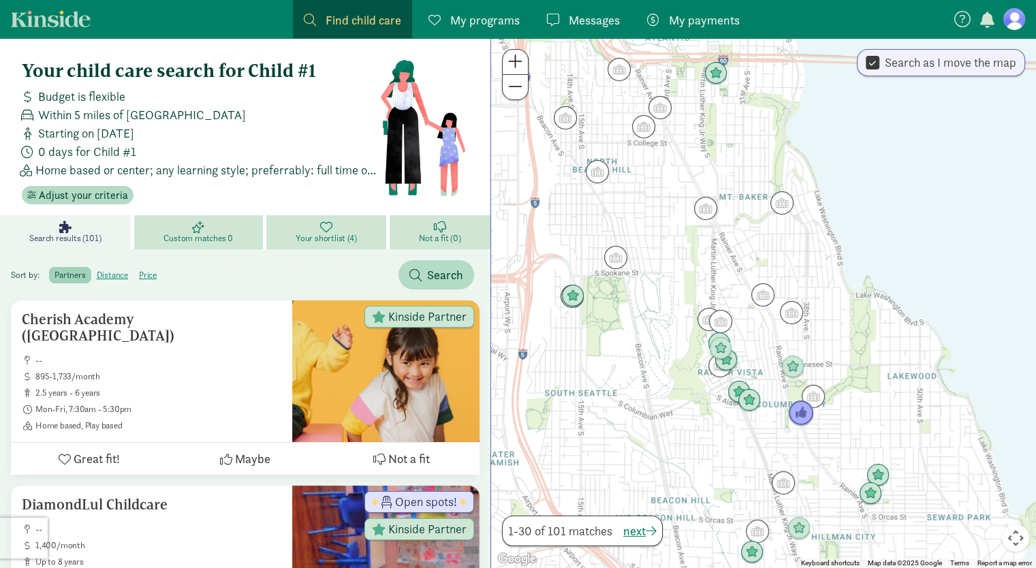
click at [800, 412] on img "Click to see details" at bounding box center [801, 413] width 26 height 26
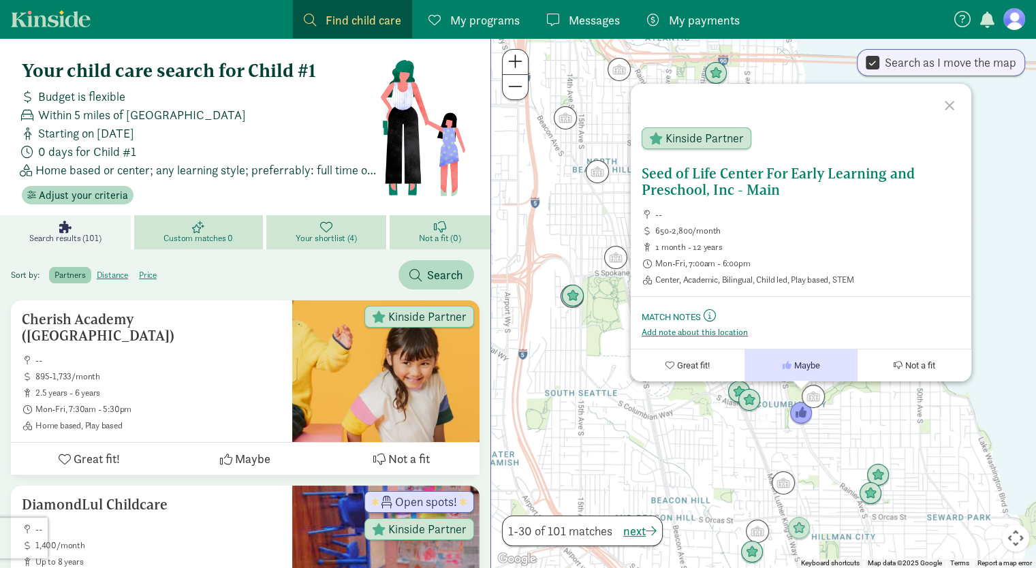
scroll to position [1, 0]
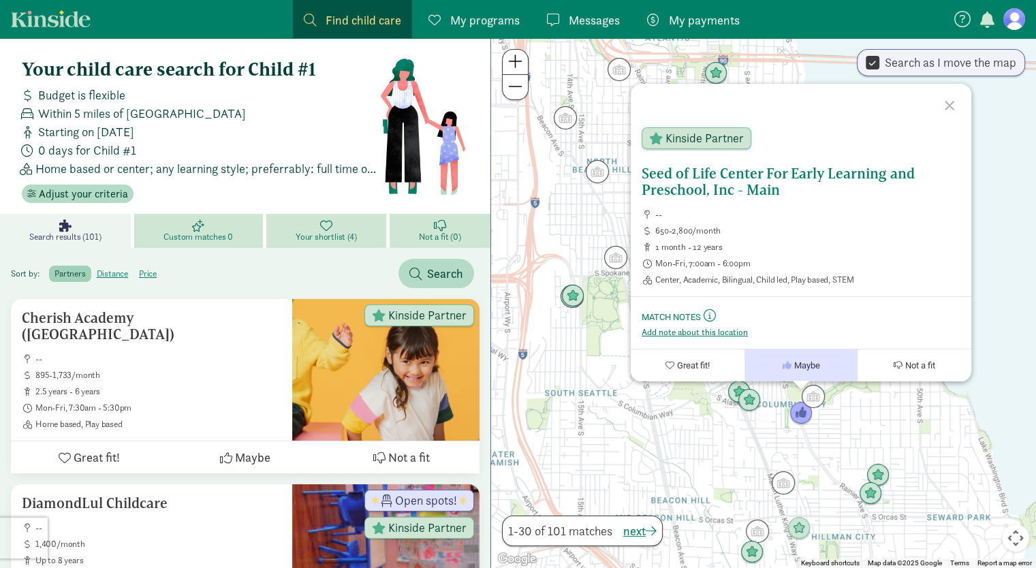
click at [759, 259] on span "Mon-Fri, 7:00am - 6:00pm" at bounding box center [807, 263] width 305 height 11
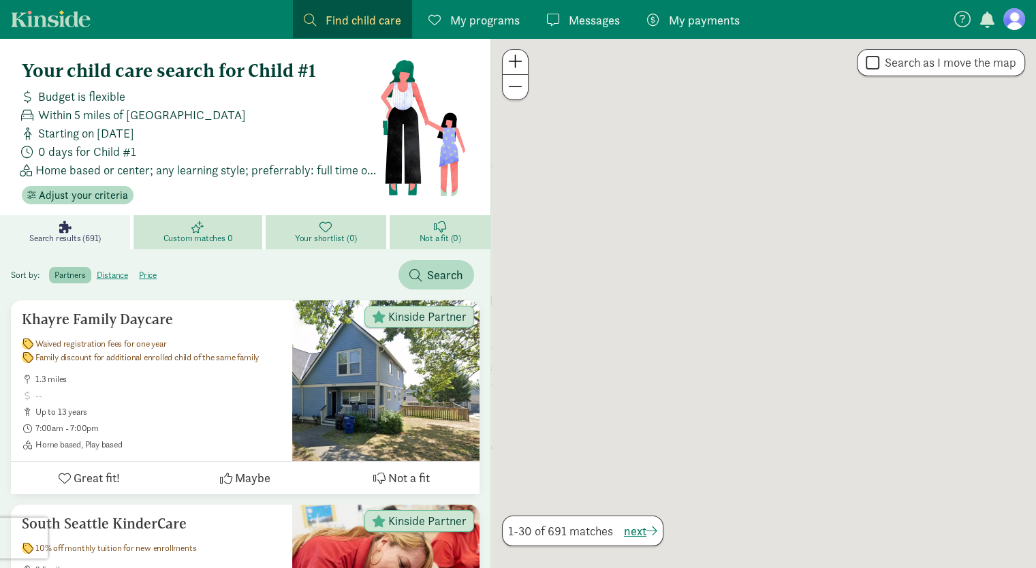
scroll to position [1, 0]
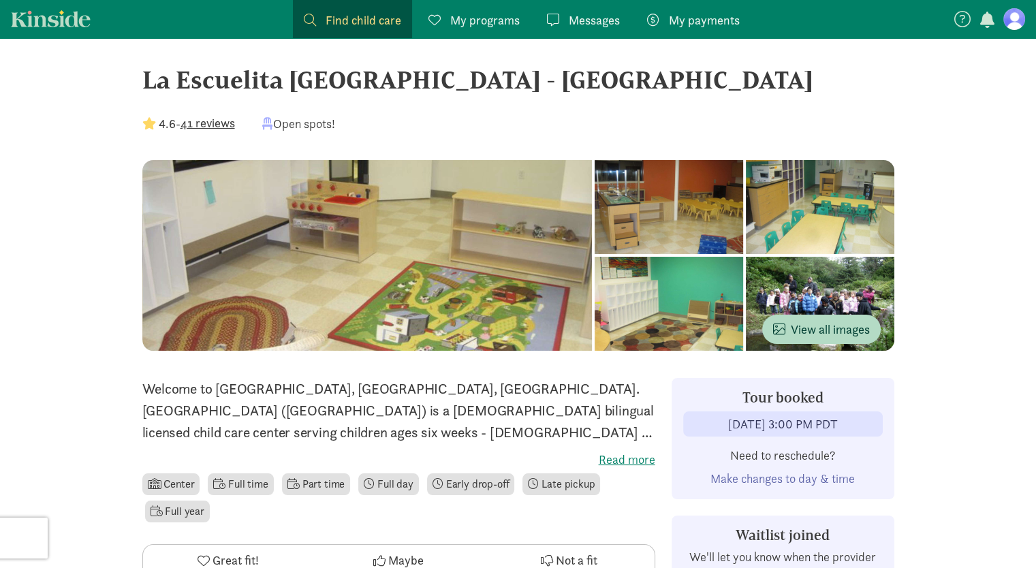
scroll to position [10, 0]
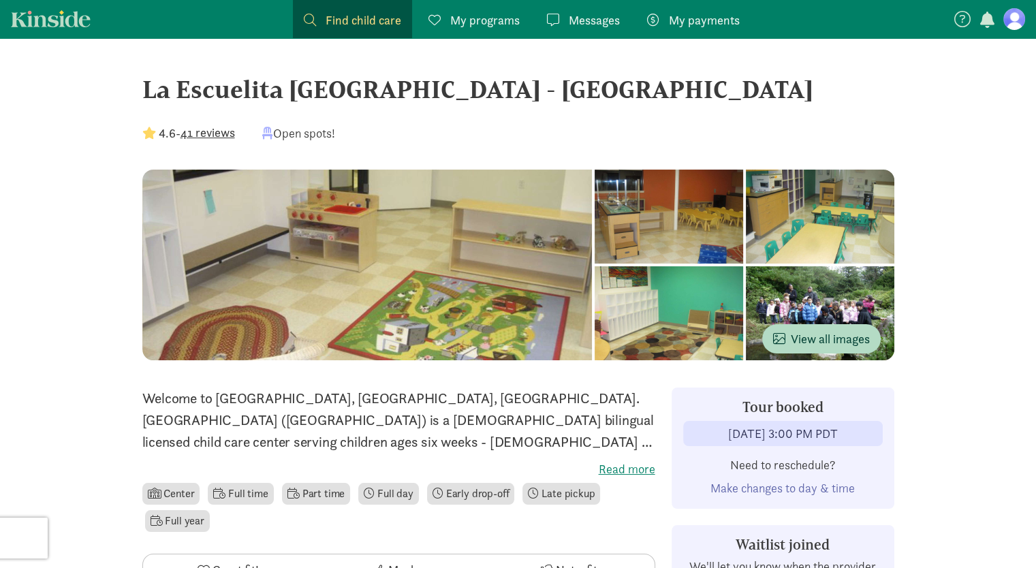
click at [326, 29] on span "Find child care" at bounding box center [364, 20] width 76 height 18
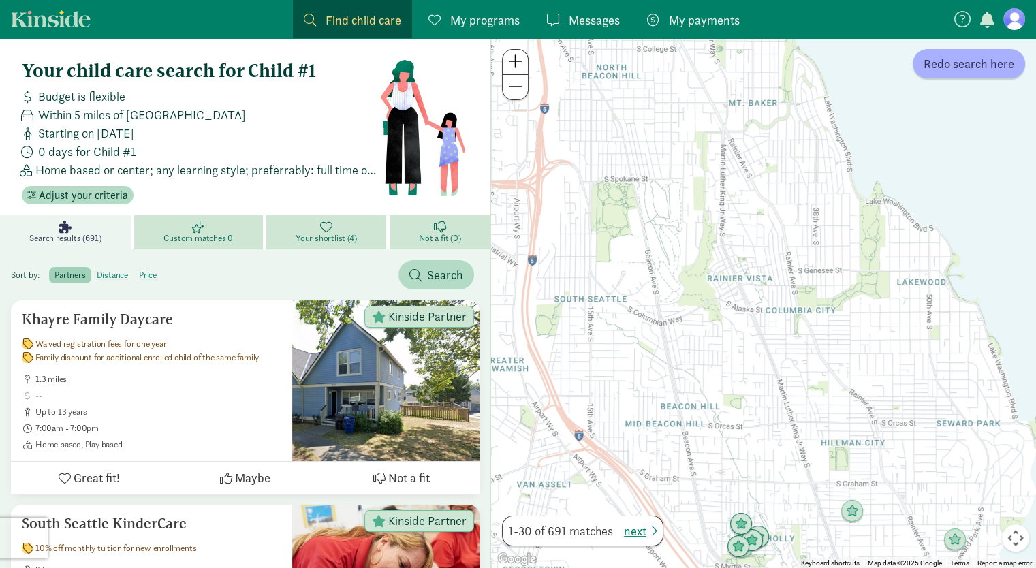
drag, startPoint x: 711, startPoint y: 178, endPoint x: 706, endPoint y: 125, distance: 53.4
click at [697, 123] on div at bounding box center [763, 303] width 545 height 530
click at [151, 277] on label "price" at bounding box center [147, 275] width 29 height 16
click at [139, 270] on input "price" at bounding box center [139, 270] width 0 height 0
click at [151, 277] on label "price" at bounding box center [147, 275] width 29 height 16
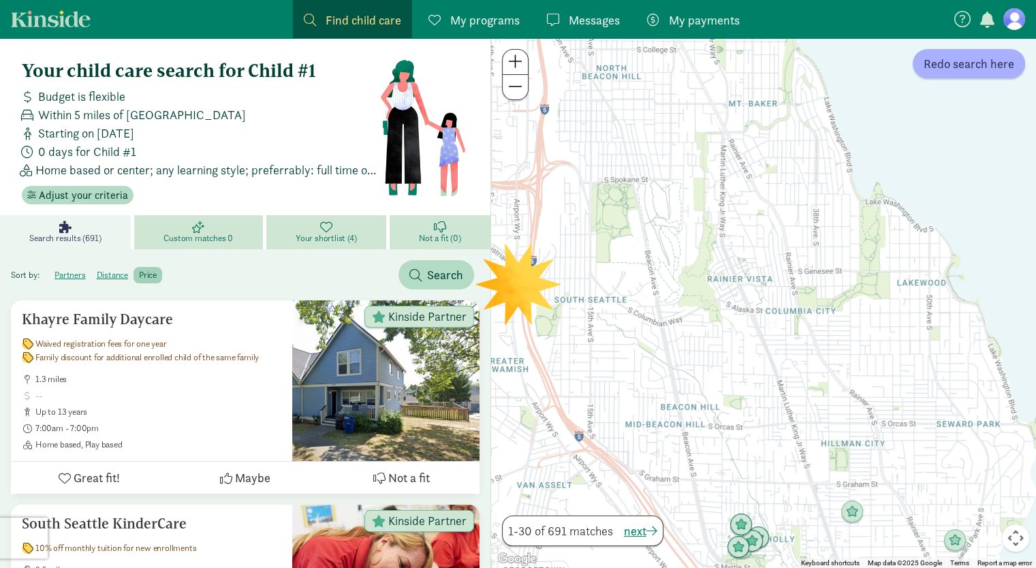
click at [139, 270] on input "price" at bounding box center [139, 270] width 0 height 0
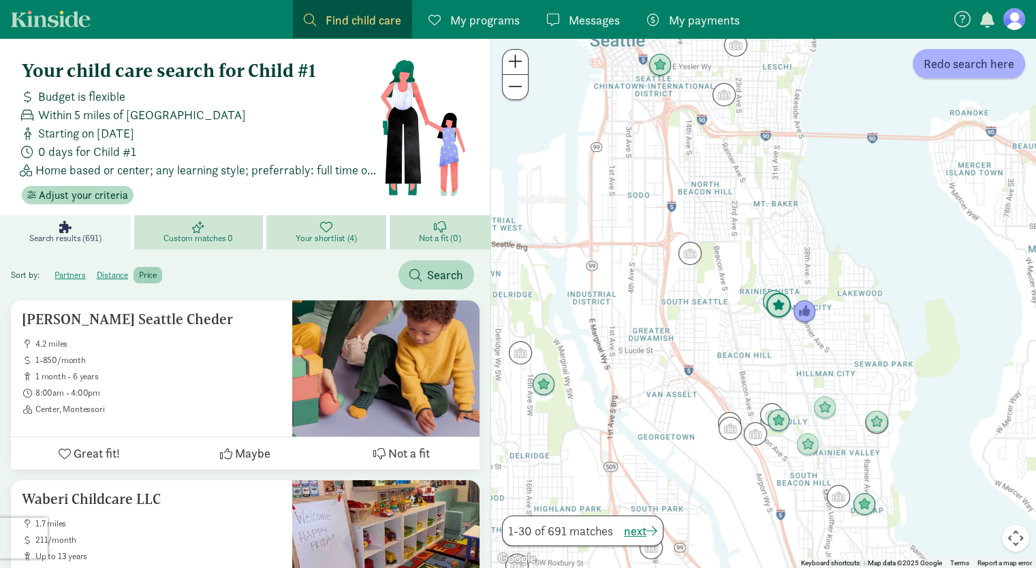
click at [779, 305] on img "Click to see details" at bounding box center [778, 306] width 26 height 26
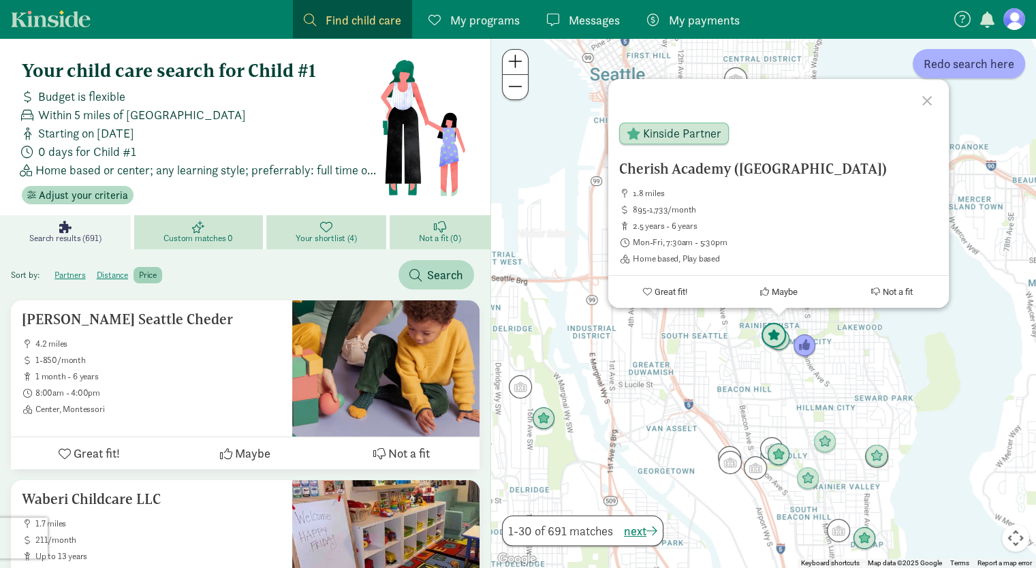
click at [768, 334] on img "Click to see details" at bounding box center [774, 336] width 26 height 26
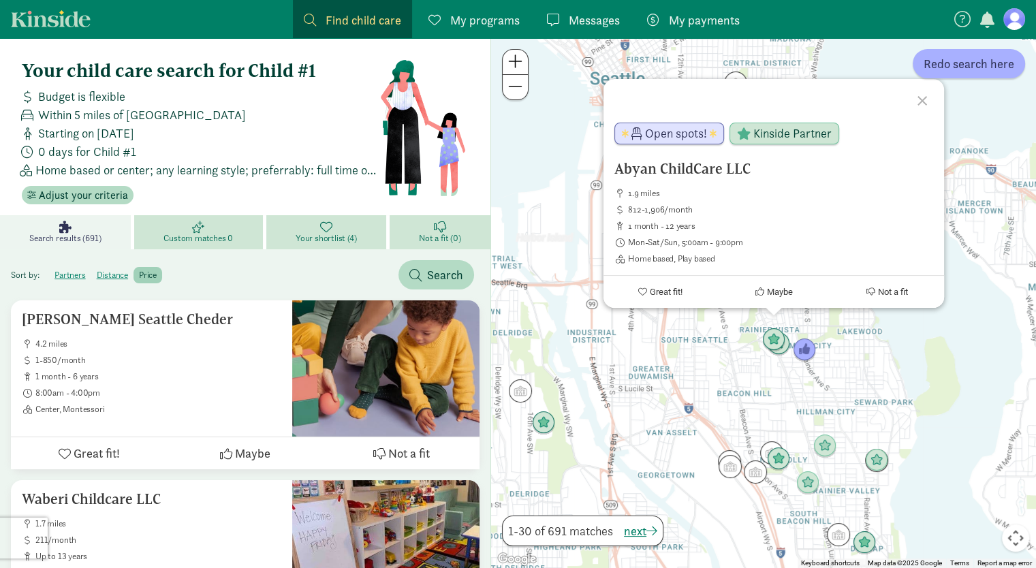
click at [786, 382] on div "To navigate, press the arrow keys. Abyan ChildCare LLC 1.9 miles 812-1,906/mont…" at bounding box center [763, 303] width 545 height 530
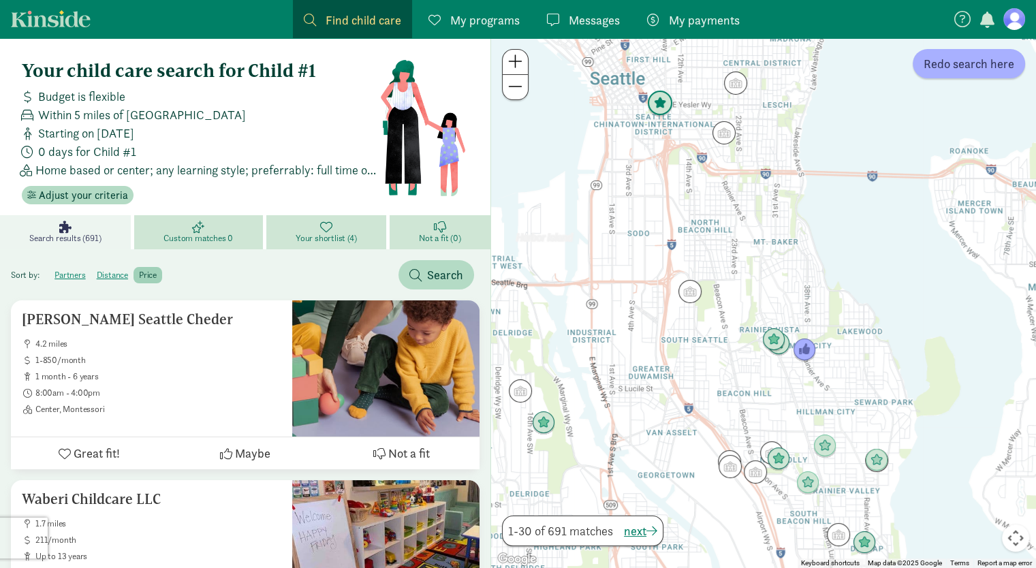
click at [663, 108] on img "Click to see details" at bounding box center [660, 104] width 26 height 26
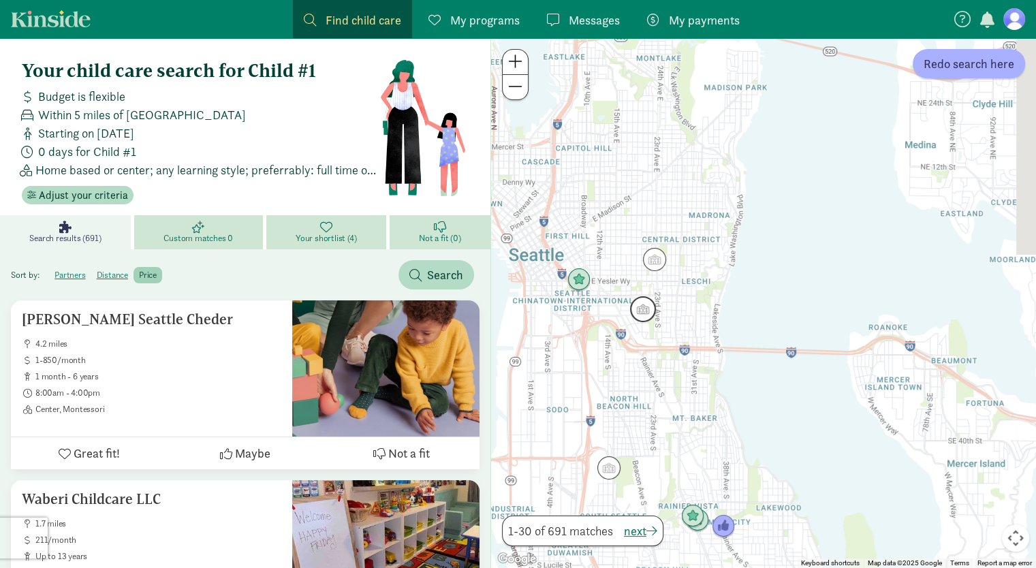
drag, startPoint x: 770, startPoint y: 385, endPoint x: 646, endPoint y: 313, distance: 143.7
click at [646, 313] on img "Click to see details" at bounding box center [643, 309] width 26 height 26
click at [577, 282] on img "Click to see details" at bounding box center [579, 279] width 26 height 26
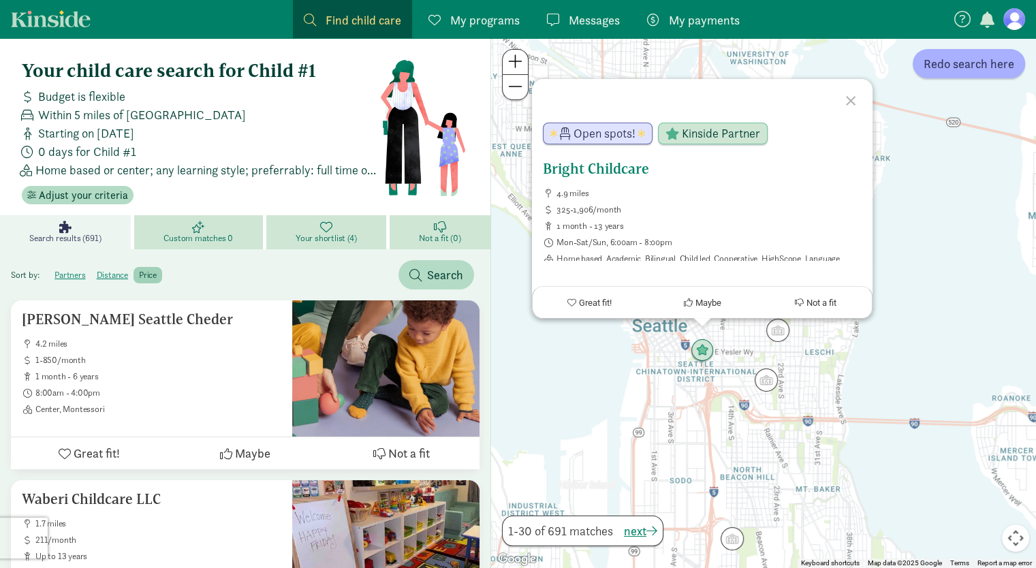
click at [613, 179] on div "Bright Childcare 4.9 miles 325-1,906/month 1 month - 13 years Mon-Sat/Sun, 6:00…" at bounding box center [702, 218] width 319 height 114
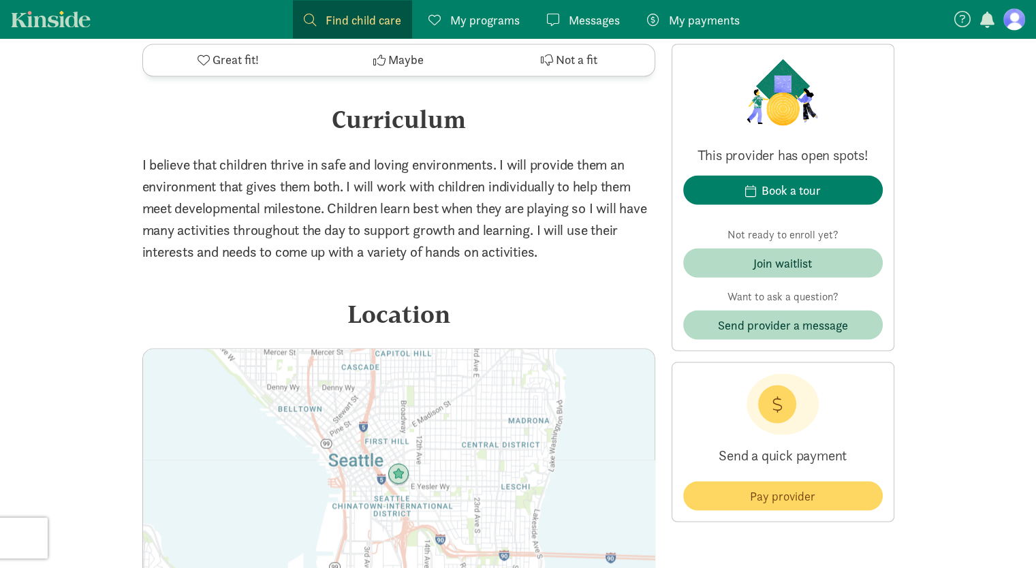
scroll to position [2522, 0]
click at [467, 208] on p "I believe that children thrive in safe and loving environments. I will provide …" at bounding box center [398, 208] width 513 height 109
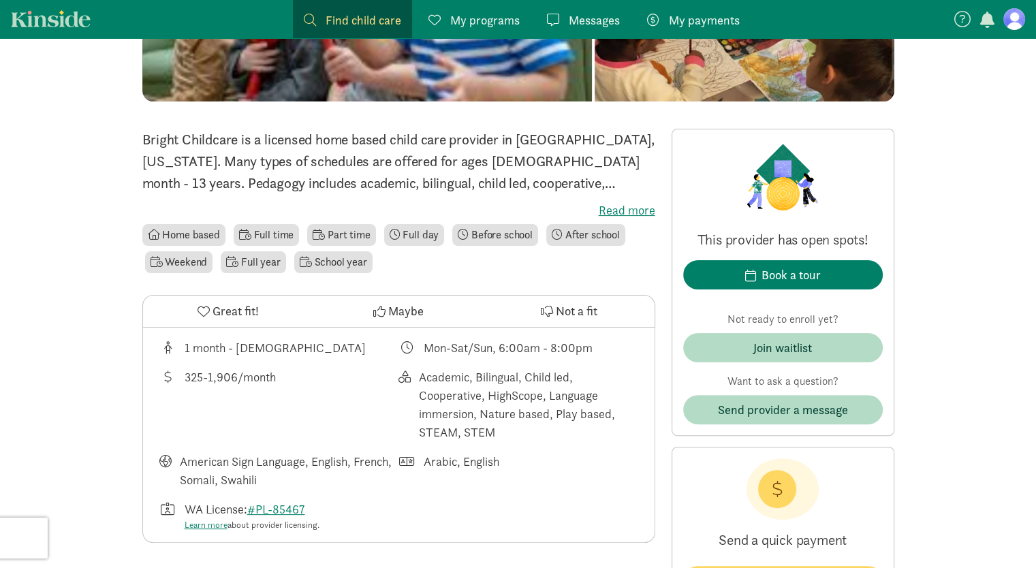
scroll to position [0, 0]
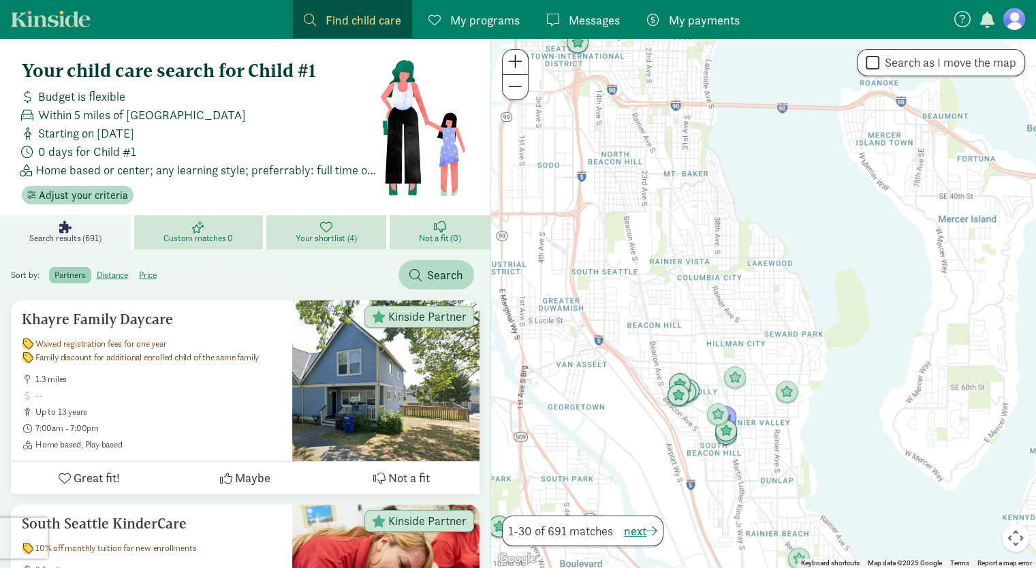
drag, startPoint x: 867, startPoint y: 165, endPoint x: 787, endPoint y: 177, distance: 80.5
click at [787, 177] on div at bounding box center [763, 303] width 545 height 530
click at [966, 72] on span "Redo search here" at bounding box center [968, 63] width 91 height 18
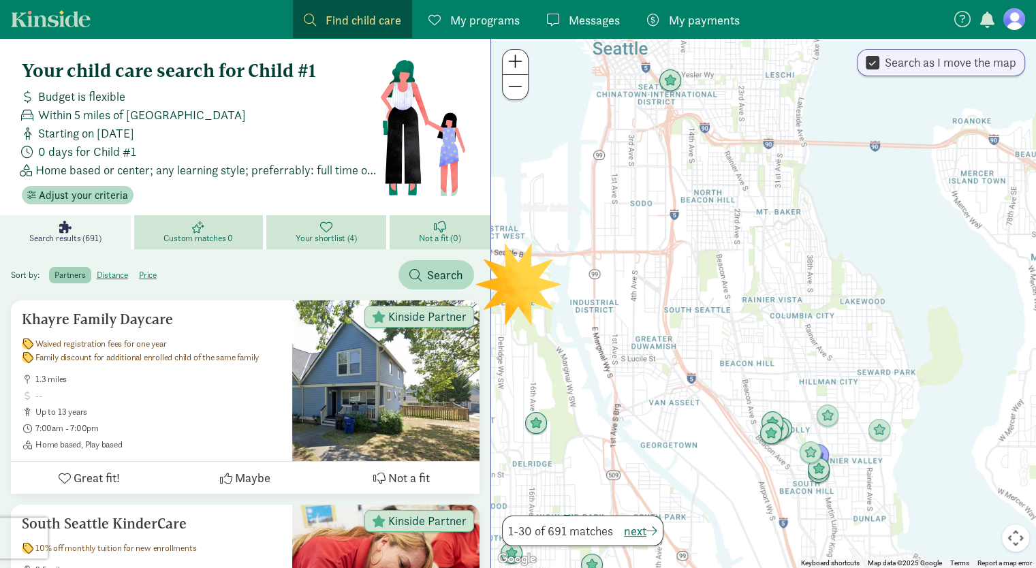
drag, startPoint x: 733, startPoint y: 178, endPoint x: 774, endPoint y: 200, distance: 46.0
click at [774, 200] on div at bounding box center [763, 303] width 545 height 530
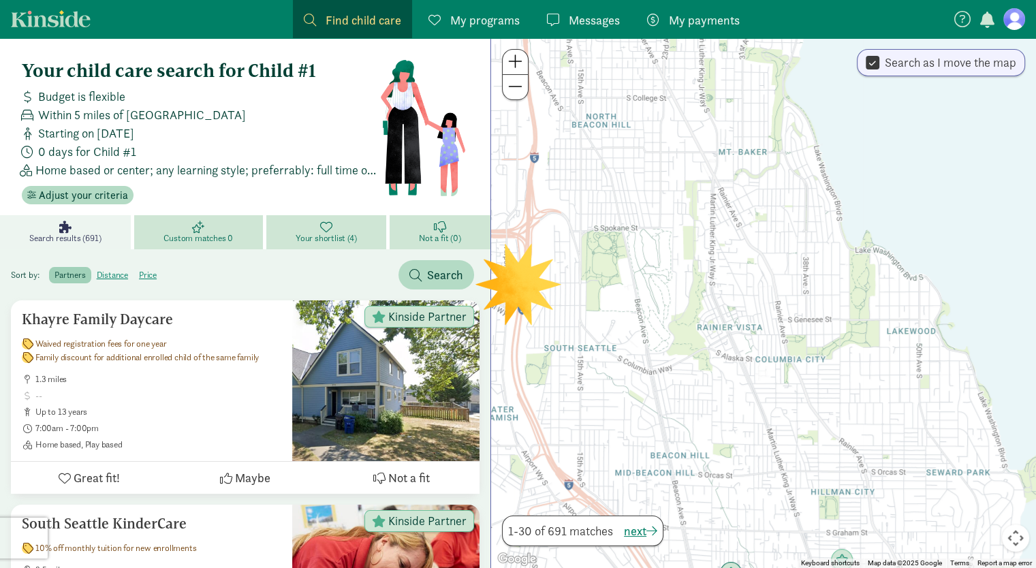
drag, startPoint x: 787, startPoint y: 335, endPoint x: 739, endPoint y: 257, distance: 91.7
click at [739, 257] on div at bounding box center [763, 303] width 545 height 530
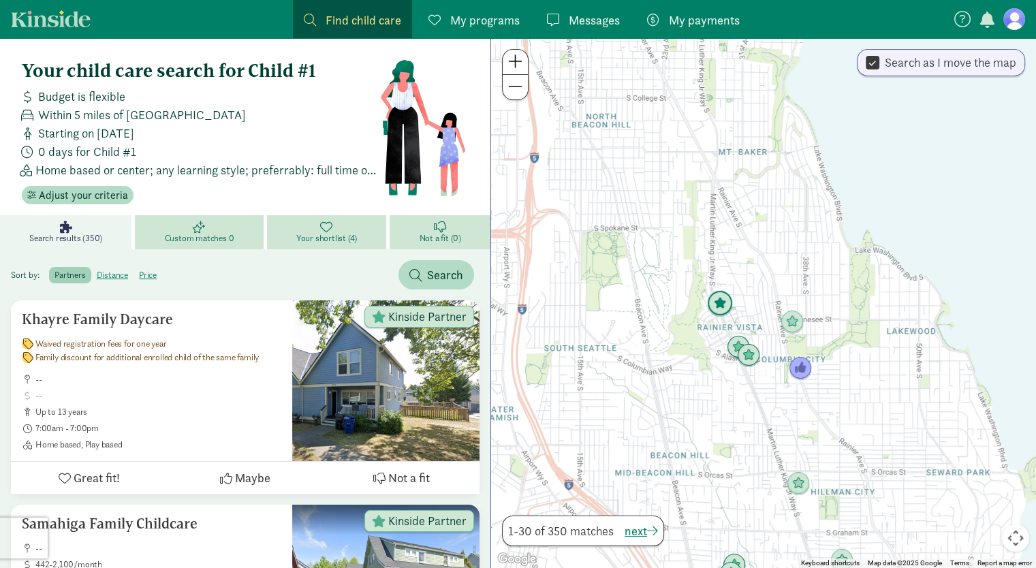
click at [725, 298] on img "Click to see details" at bounding box center [720, 304] width 26 height 26
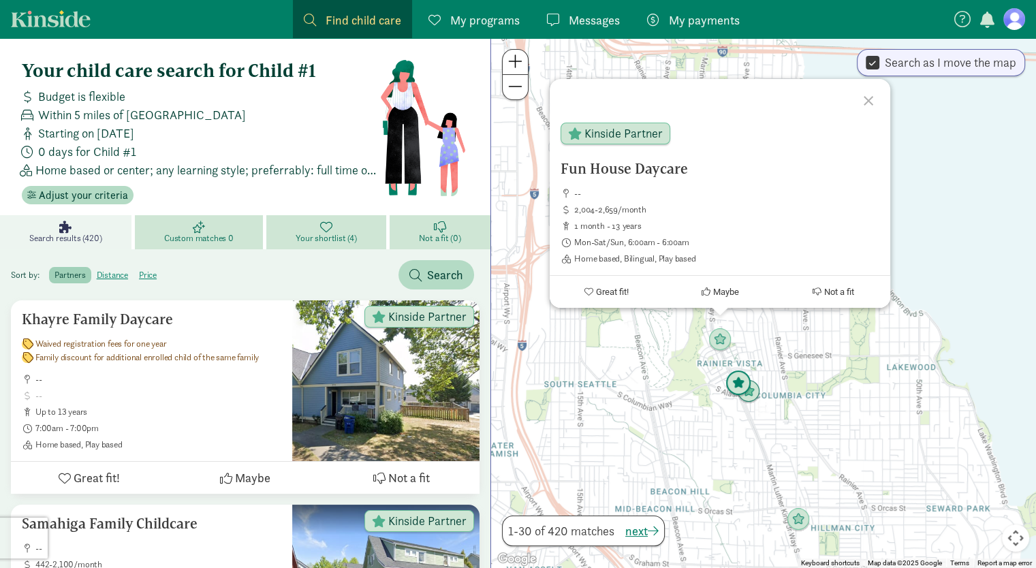
click at [736, 382] on img "Click to see details" at bounding box center [738, 383] width 26 height 26
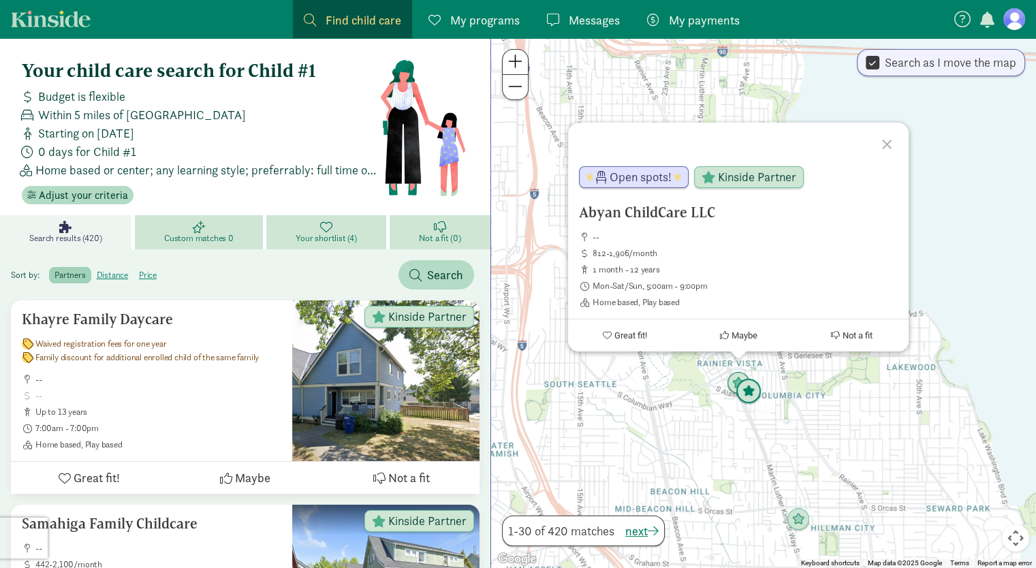
click at [758, 400] on img "Click to see details" at bounding box center [749, 392] width 26 height 26
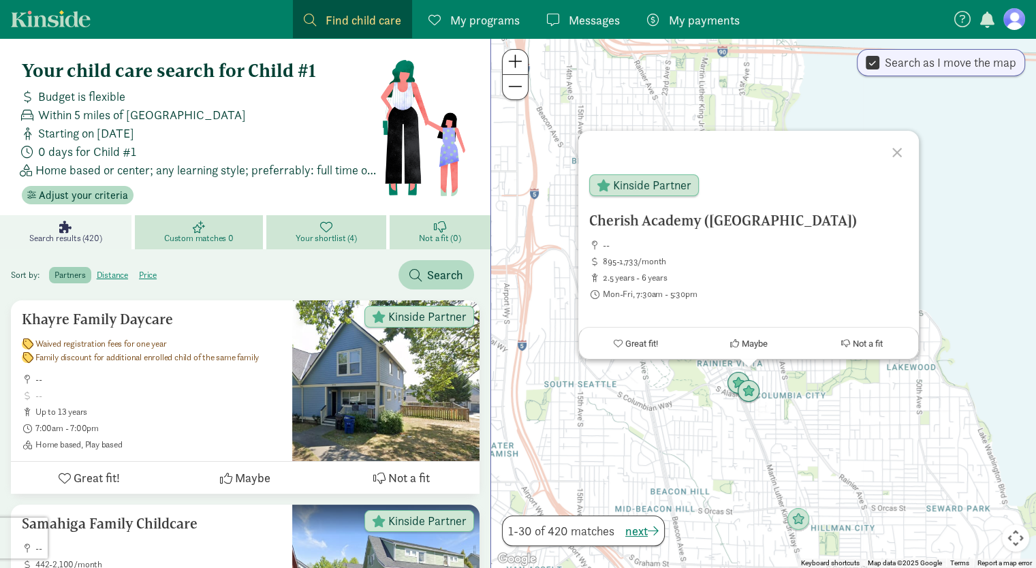
click at [771, 431] on div "To navigate, press the arrow keys. Cherish Academy ([GEOGRAPHIC_DATA]) -- 895-1…" at bounding box center [763, 303] width 545 height 530
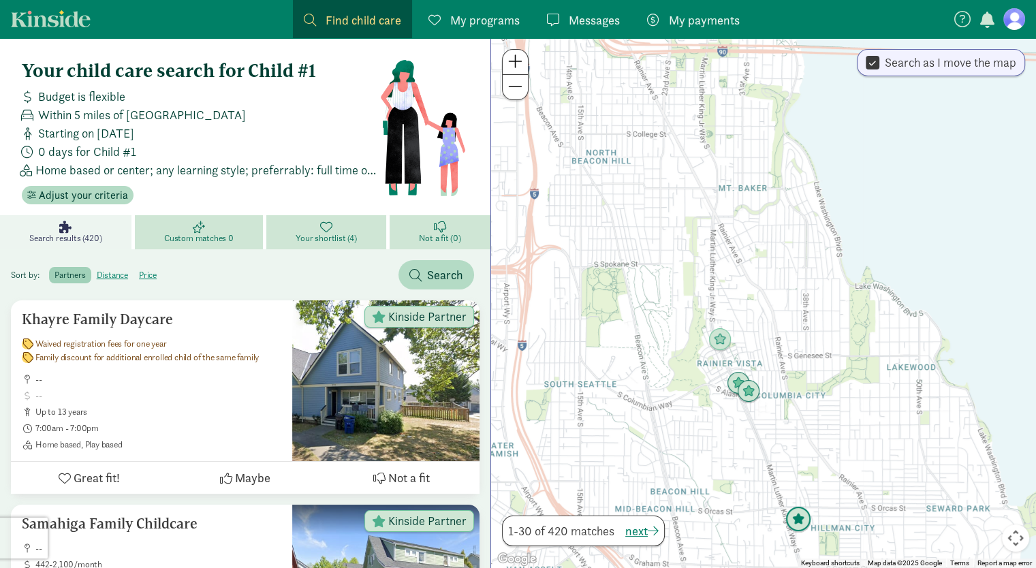
click at [804, 524] on img "Click to see details" at bounding box center [798, 520] width 26 height 26
